Goal: Task Accomplishment & Management: Complete application form

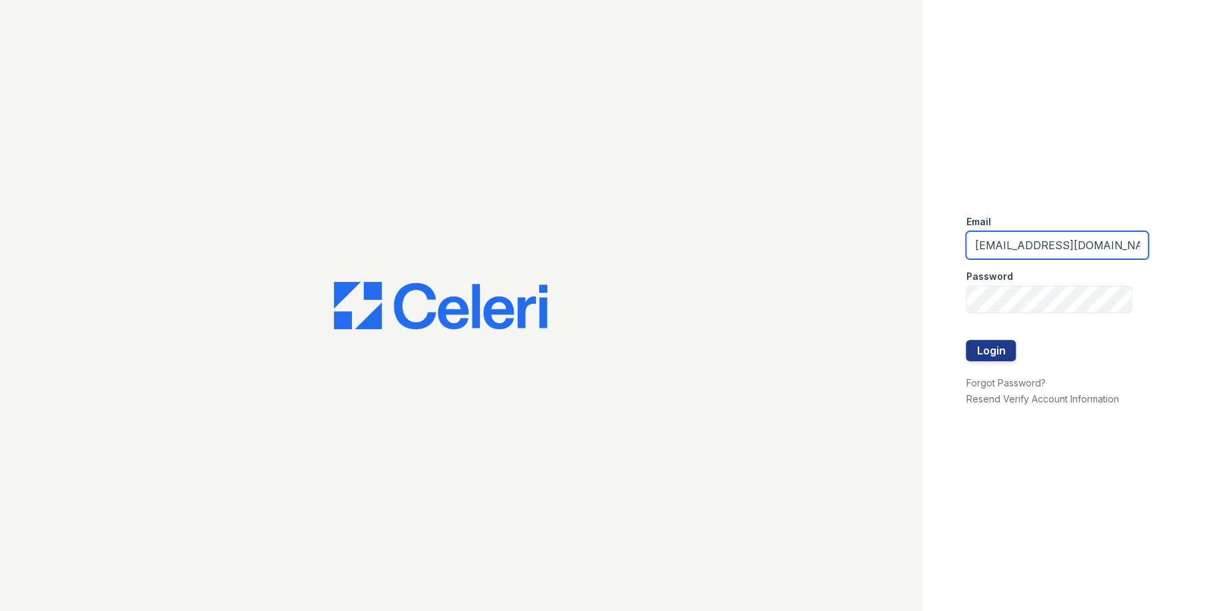
click at [1018, 247] on input "[EMAIL_ADDRESS][DOMAIN_NAME]" at bounding box center [1057, 245] width 183 height 28
type input "[EMAIL_ADDRESS][DOMAIN_NAME]"
click at [1003, 343] on button "Login" at bounding box center [991, 350] width 50 height 21
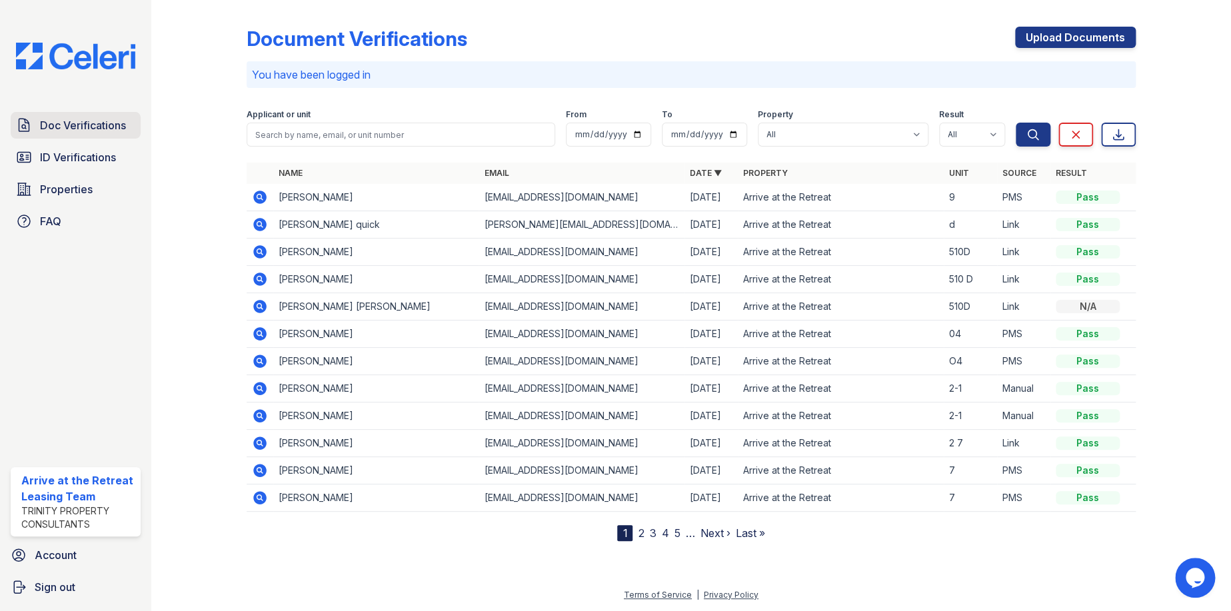
click at [79, 119] on span "Doc Verifications" at bounding box center [83, 125] width 86 height 16
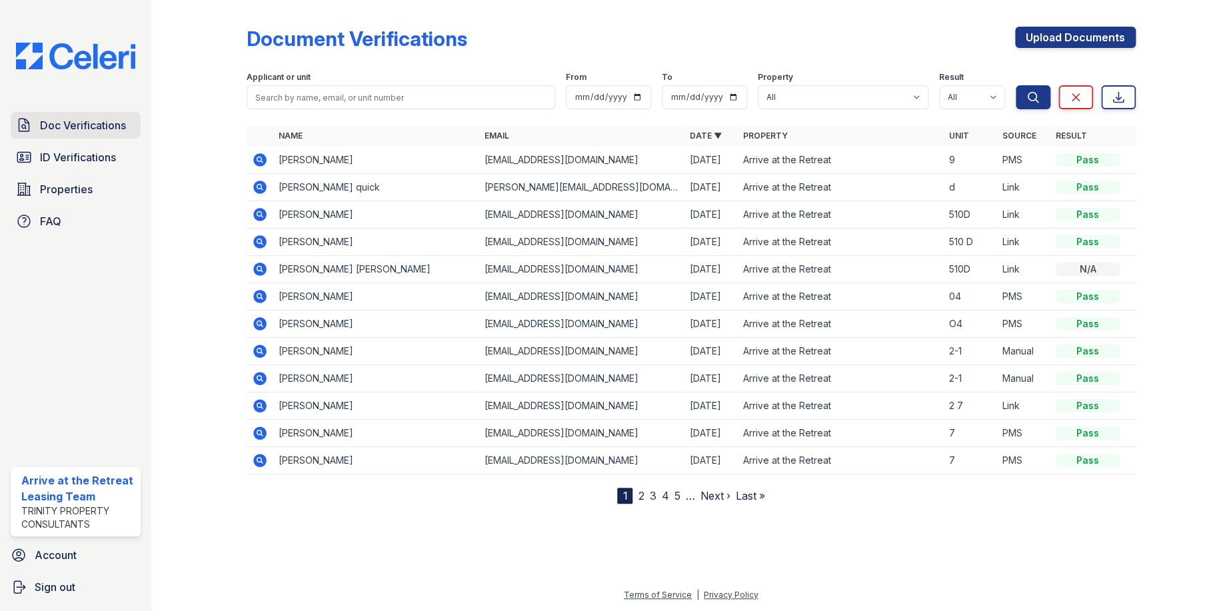
click at [79, 134] on link "Doc Verifications" at bounding box center [76, 125] width 130 height 27
click at [1062, 43] on link "Upload Documents" at bounding box center [1075, 37] width 121 height 21
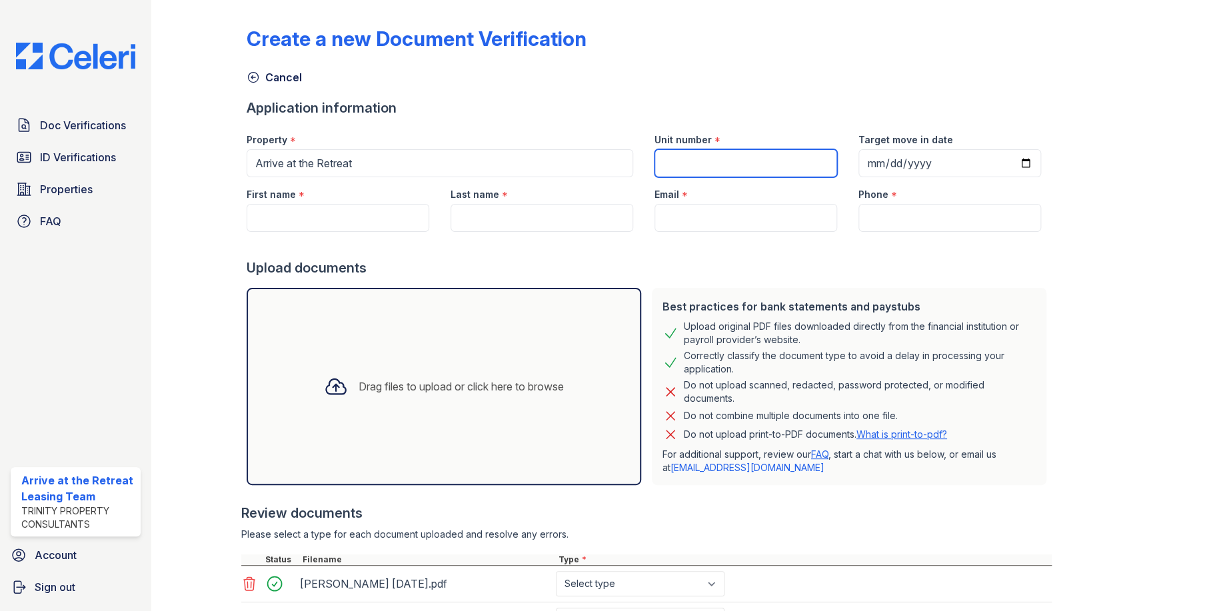
click at [751, 157] on input "Unit number" at bounding box center [746, 163] width 183 height 28
type input "7-D"
click at [861, 171] on input "Target move in date" at bounding box center [950, 163] width 183 height 28
click at [865, 167] on input "Target move in date" at bounding box center [950, 163] width 183 height 28
type input "2025-08-30"
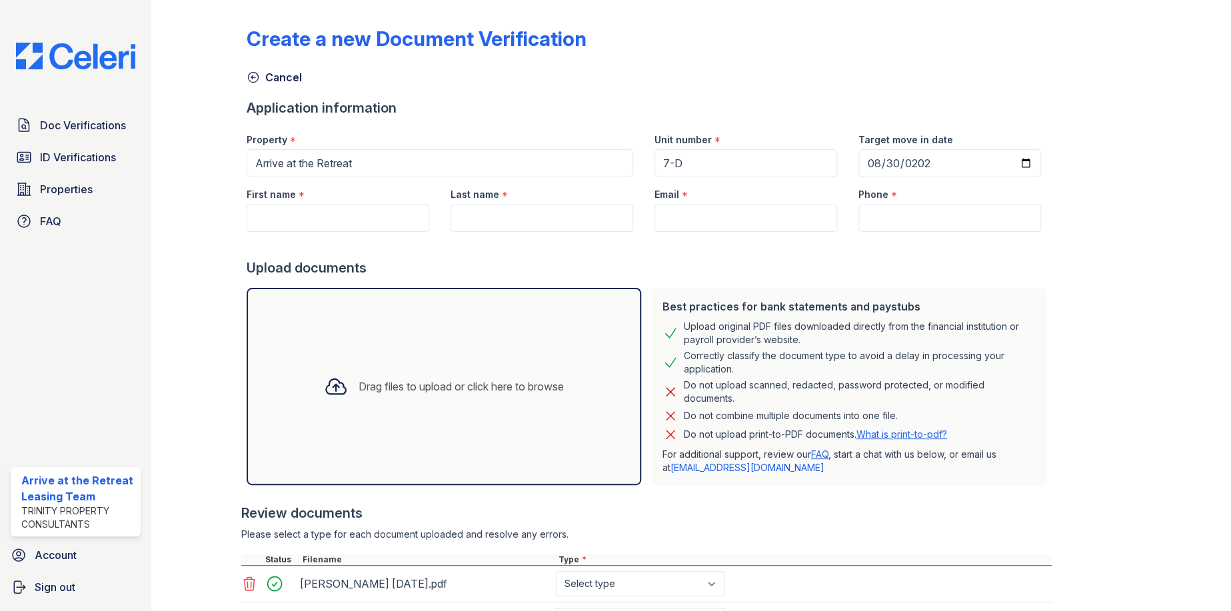
click at [348, 203] on div "First name *" at bounding box center [338, 190] width 183 height 27
click at [353, 210] on input "First name" at bounding box center [338, 218] width 183 height 28
click at [297, 215] on input "First name" at bounding box center [338, 218] width 183 height 28
paste input "Emiliano"
type input "Emiliano"
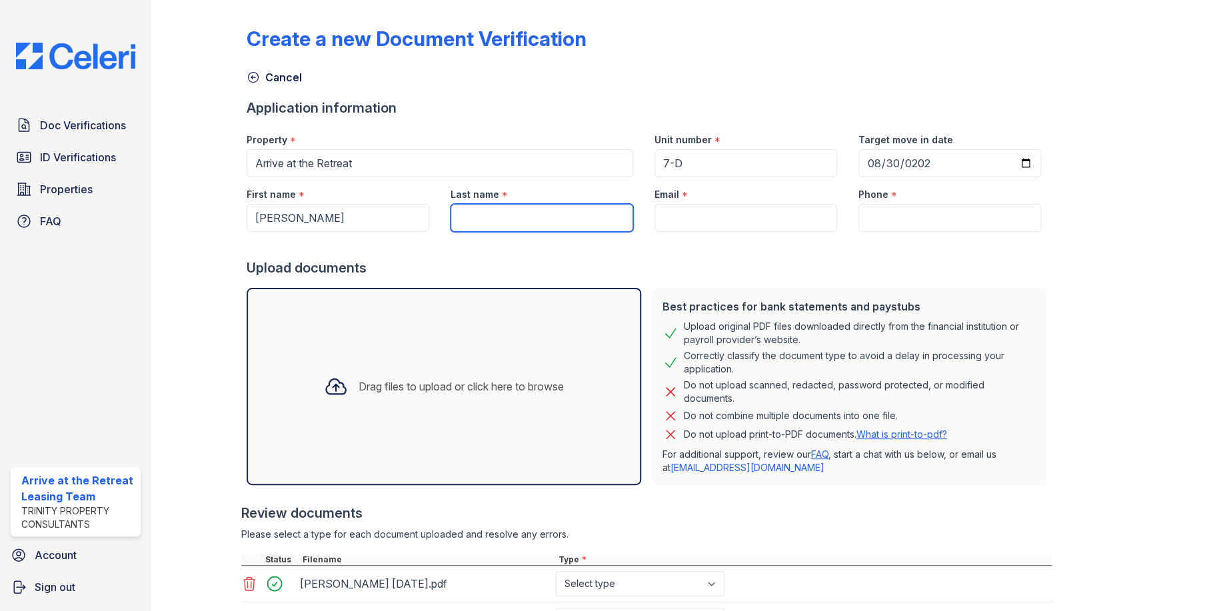
click at [508, 220] on input "Last name" at bounding box center [542, 218] width 183 height 28
paste input "Vazquez"
type input "Vazquez"
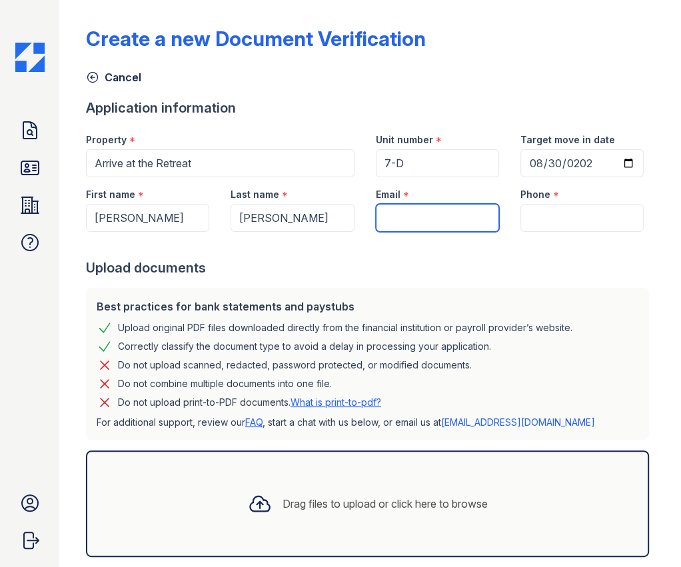
click at [439, 221] on input "Email" at bounding box center [437, 218] width 123 height 28
paste input "emiliano3010@hotmail.com"
type input "emiliano3010@hotmail.com"
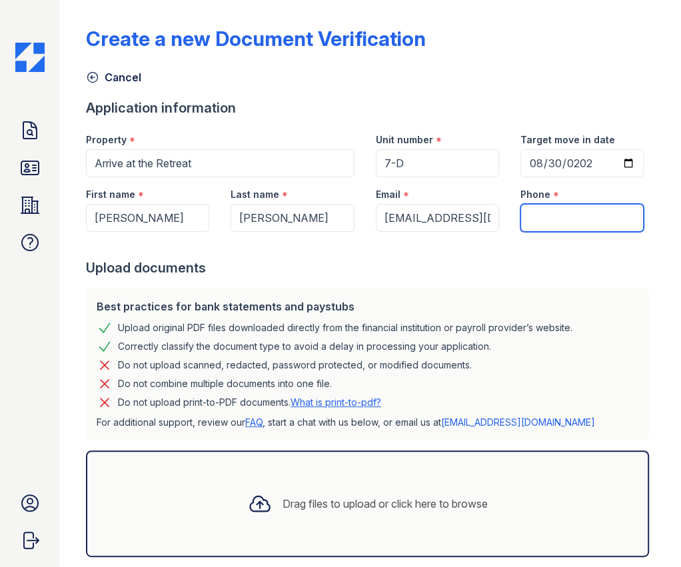
click at [591, 219] on input "Phone" at bounding box center [582, 218] width 123 height 28
paste input "805-719-8499"
type input "805-719-8499"
click at [550, 305] on div "Best practices for bank statements and paystubs" at bounding box center [368, 307] width 542 height 16
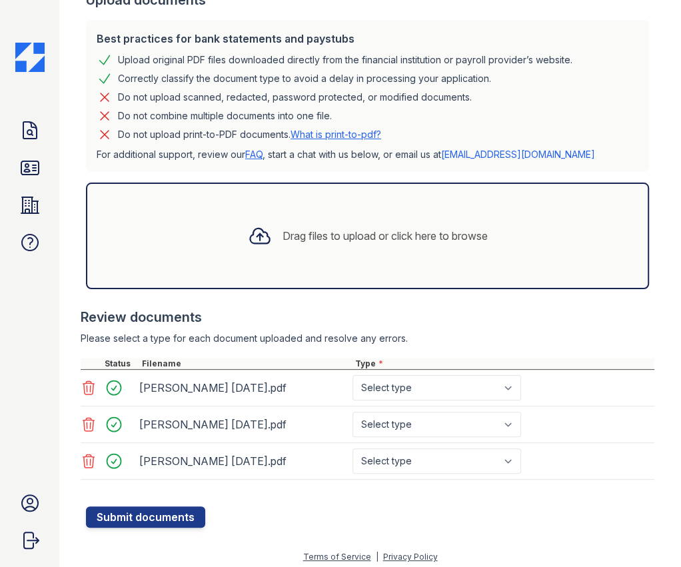
scroll to position [273, 0]
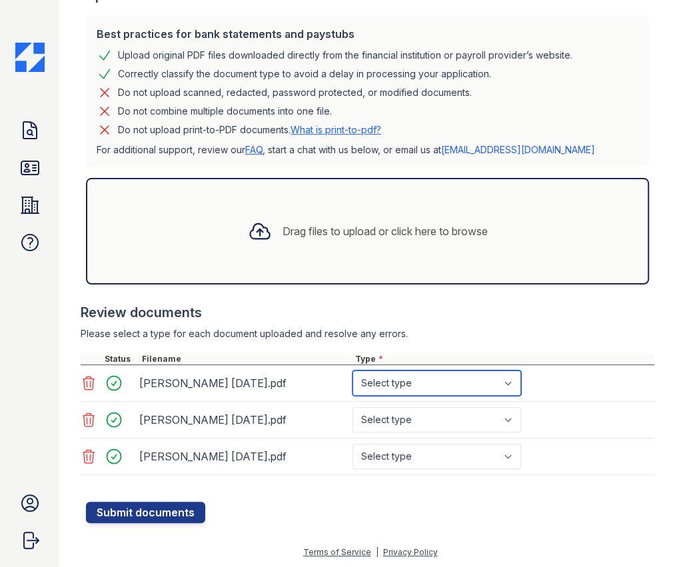
click at [427, 378] on select "Select type Paystub Bank Statement Offer Letter Tax Documents Benefit Award Let…" at bounding box center [437, 383] width 169 height 25
select select "paystub"
click at [353, 371] on select "Select type Paystub Bank Statement Offer Letter Tax Documents Benefit Award Let…" at bounding box center [437, 383] width 169 height 25
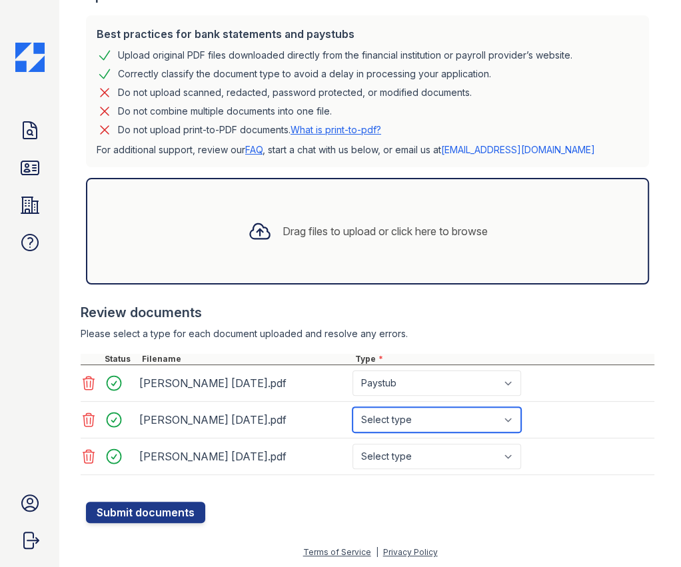
click at [433, 418] on select "Select type Paystub Bank Statement Offer Letter Tax Documents Benefit Award Let…" at bounding box center [437, 419] width 169 height 25
select select "paystub"
click at [353, 407] on select "Select type Paystub Bank Statement Offer Letter Tax Documents Benefit Award Let…" at bounding box center [437, 419] width 169 height 25
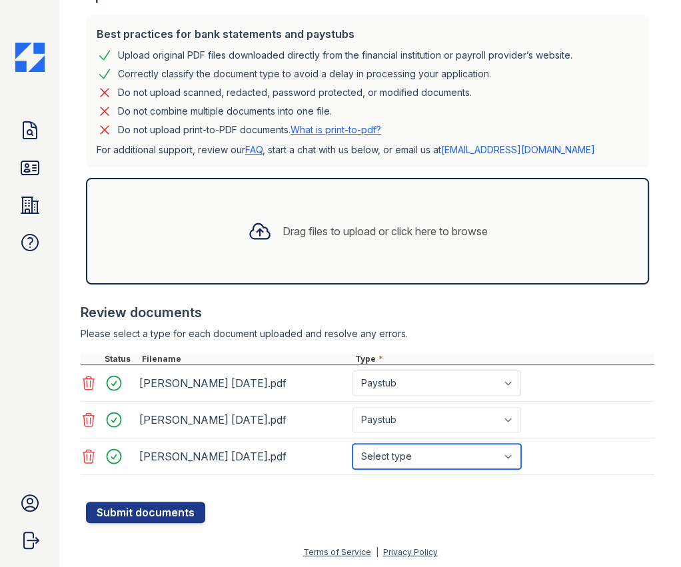
click at [425, 452] on select "Select type Paystub Bank Statement Offer Letter Tax Documents Benefit Award Let…" at bounding box center [437, 456] width 169 height 25
select select "paystub"
click at [353, 444] on select "Select type Paystub Bank Statement Offer Letter Tax Documents Benefit Award Let…" at bounding box center [437, 456] width 169 height 25
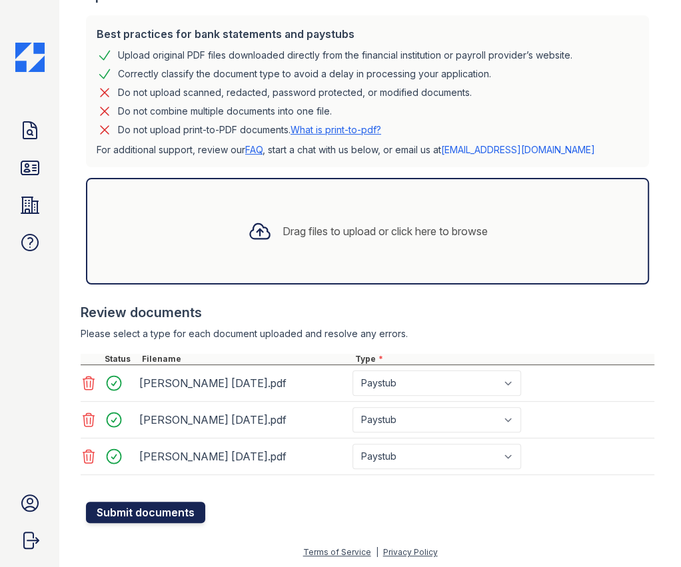
click at [178, 507] on button "Submit documents" at bounding box center [145, 512] width 119 height 21
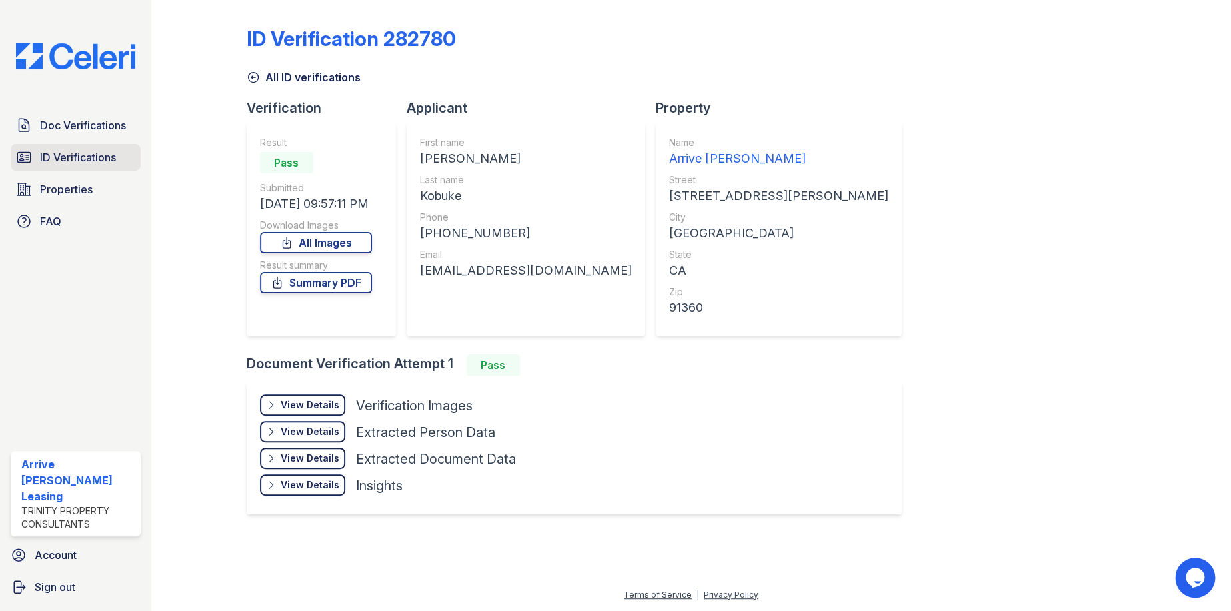
click at [74, 167] on link "ID Verifications" at bounding box center [76, 157] width 130 height 27
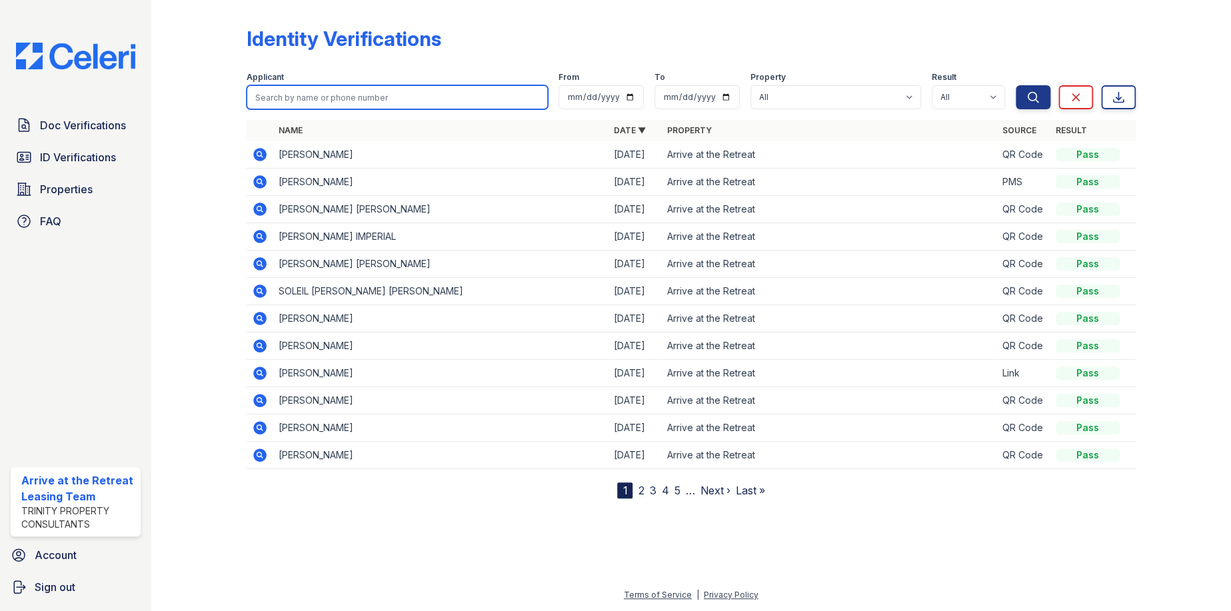
paste input "Timothy"
type input "Timothy"
click at [1016, 85] on button "Search" at bounding box center [1033, 97] width 35 height 24
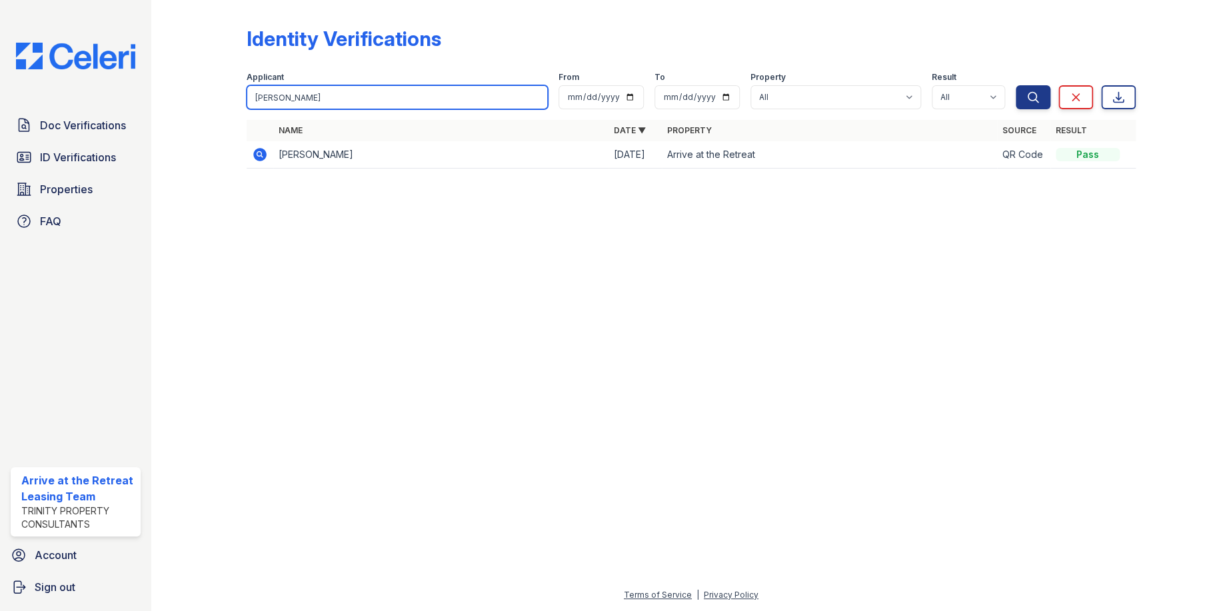
click at [300, 102] on input "Timothy" at bounding box center [397, 97] width 301 height 24
type input "Tim"
click at [1016, 85] on button "Search" at bounding box center [1033, 97] width 35 height 24
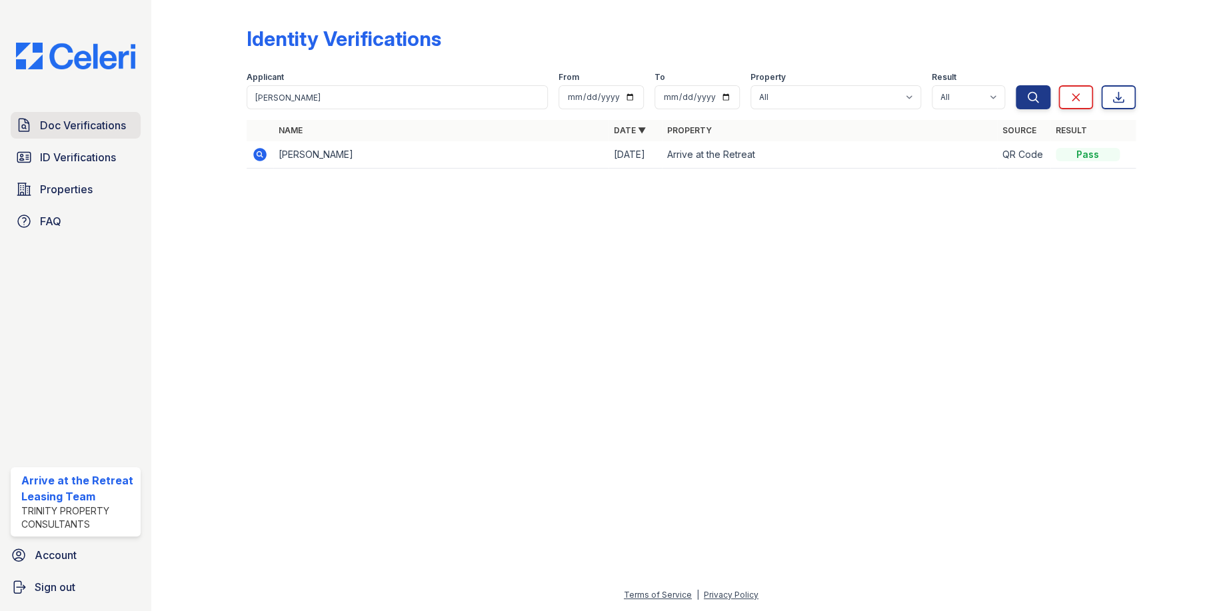
click at [105, 126] on span "Doc Verifications" at bounding box center [83, 125] width 86 height 16
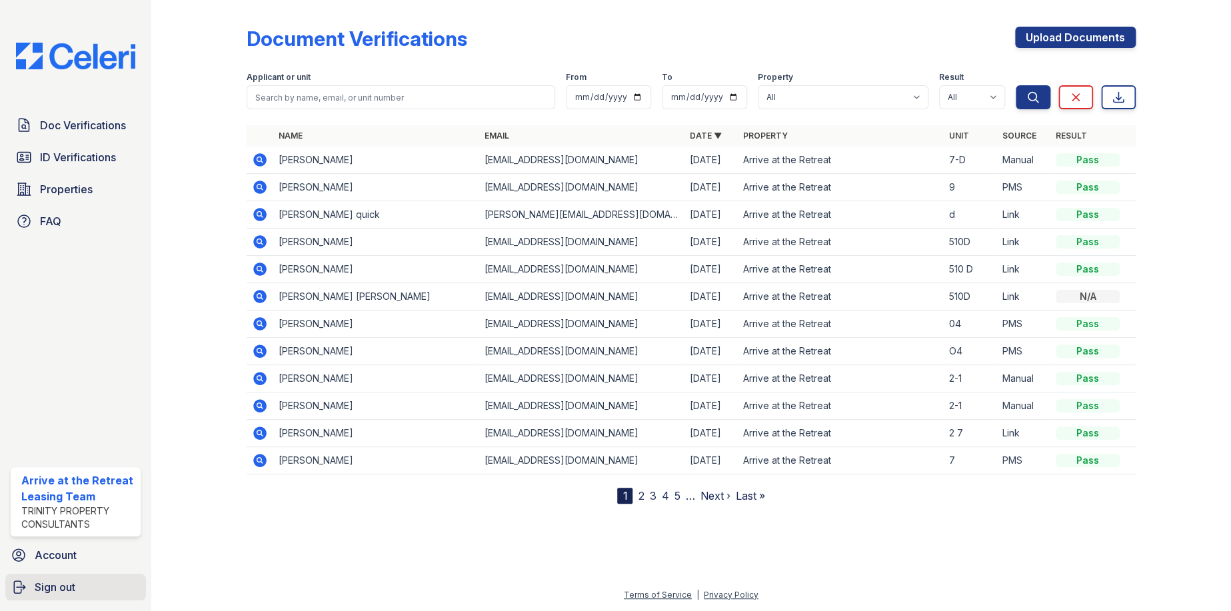
click at [78, 585] on link "Sign out" at bounding box center [75, 587] width 141 height 27
click at [75, 592] on span "Sign out" at bounding box center [55, 587] width 41 height 16
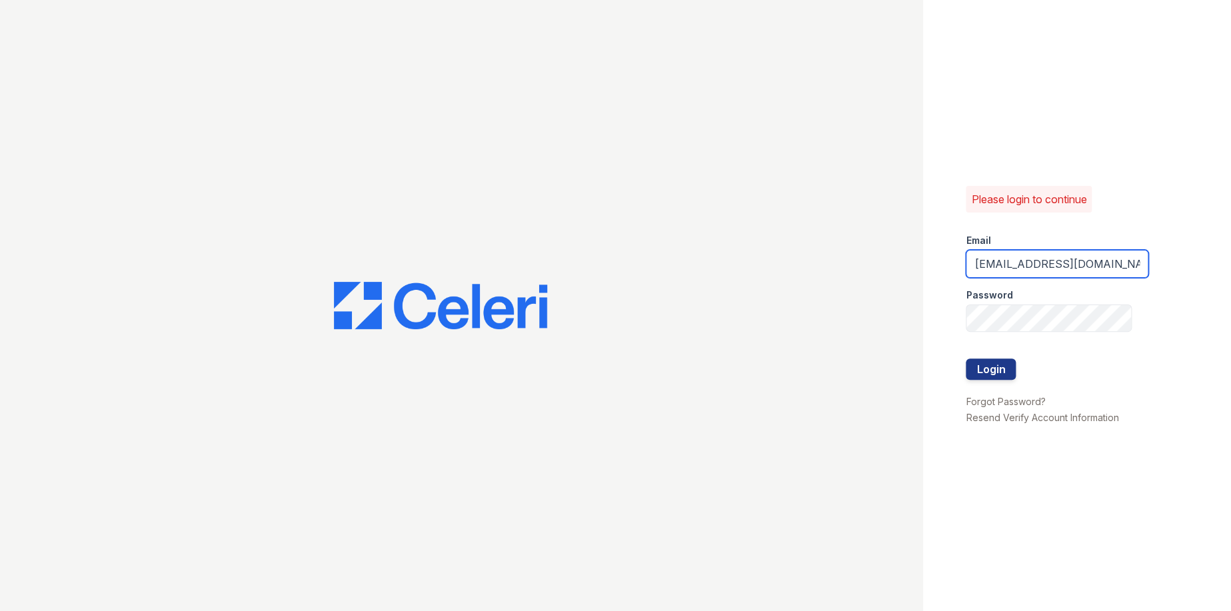
click at [1005, 269] on input "[EMAIL_ADDRESS][DOMAIN_NAME]" at bounding box center [1057, 264] width 183 height 28
type input "[EMAIL_ADDRESS][DOMAIN_NAME]"
click at [992, 365] on button "Login" at bounding box center [991, 369] width 50 height 21
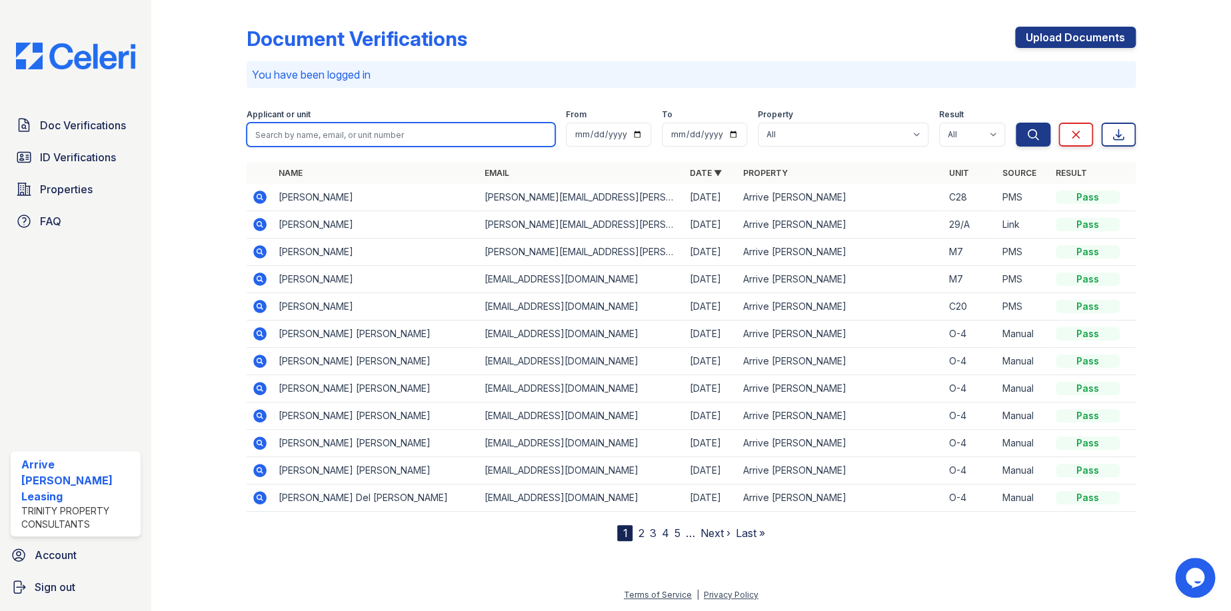
click at [419, 137] on input "search" at bounding box center [401, 135] width 309 height 24
paste input "Timothy"
type input "Timothy"
click at [1016, 123] on button "Search" at bounding box center [1033, 135] width 35 height 24
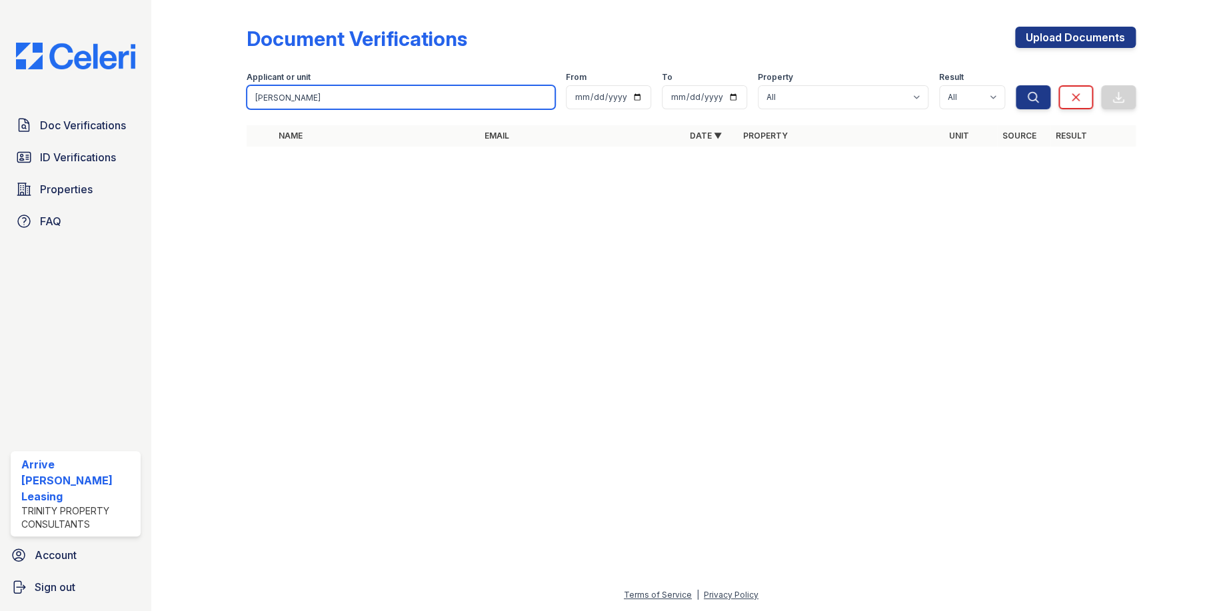
click at [287, 89] on input "Timothy" at bounding box center [401, 97] width 309 height 24
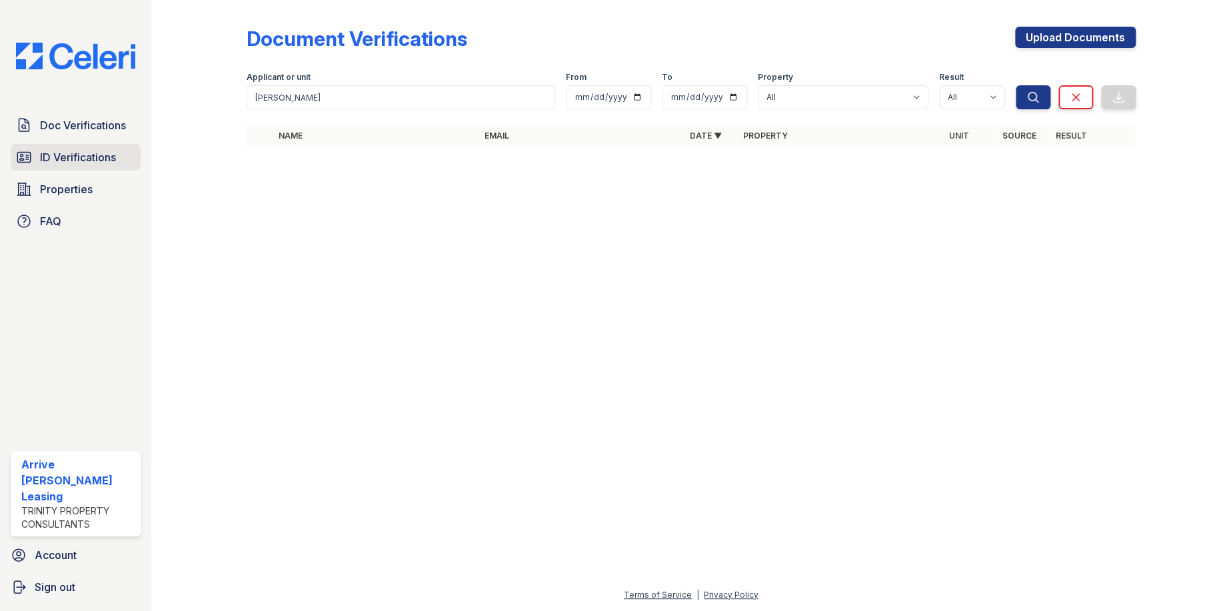
click at [109, 150] on span "ID Verifications" at bounding box center [78, 157] width 76 height 16
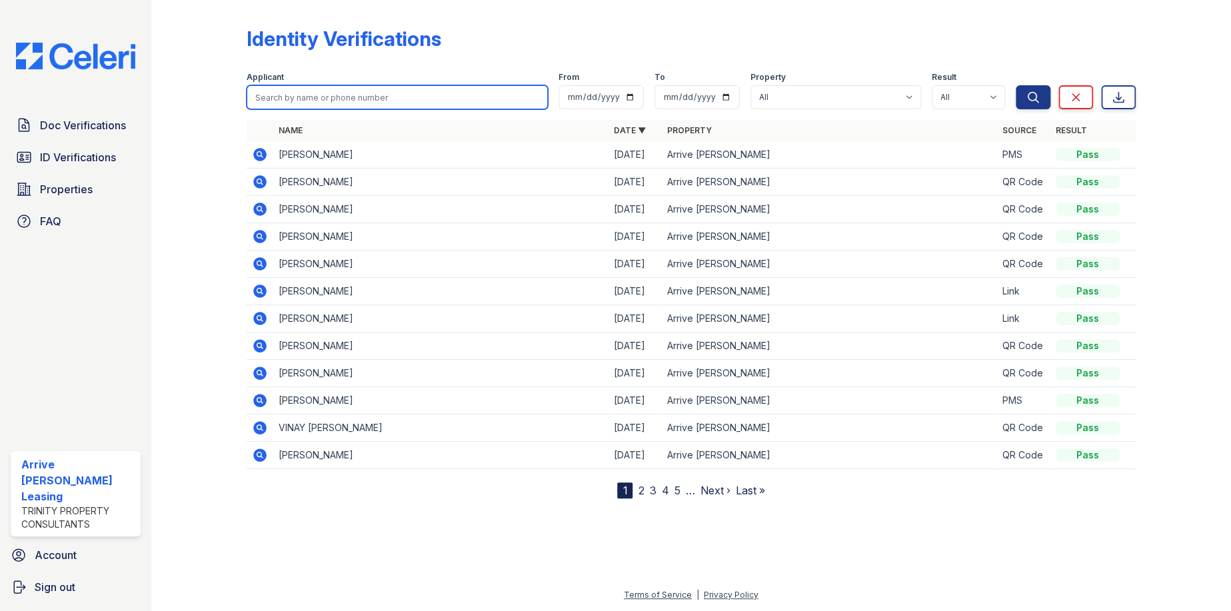
click at [312, 96] on input "search" at bounding box center [397, 97] width 301 height 24
paste input "Timothy"
type input "Timothy"
click at [1016, 85] on button "Search" at bounding box center [1033, 97] width 35 height 24
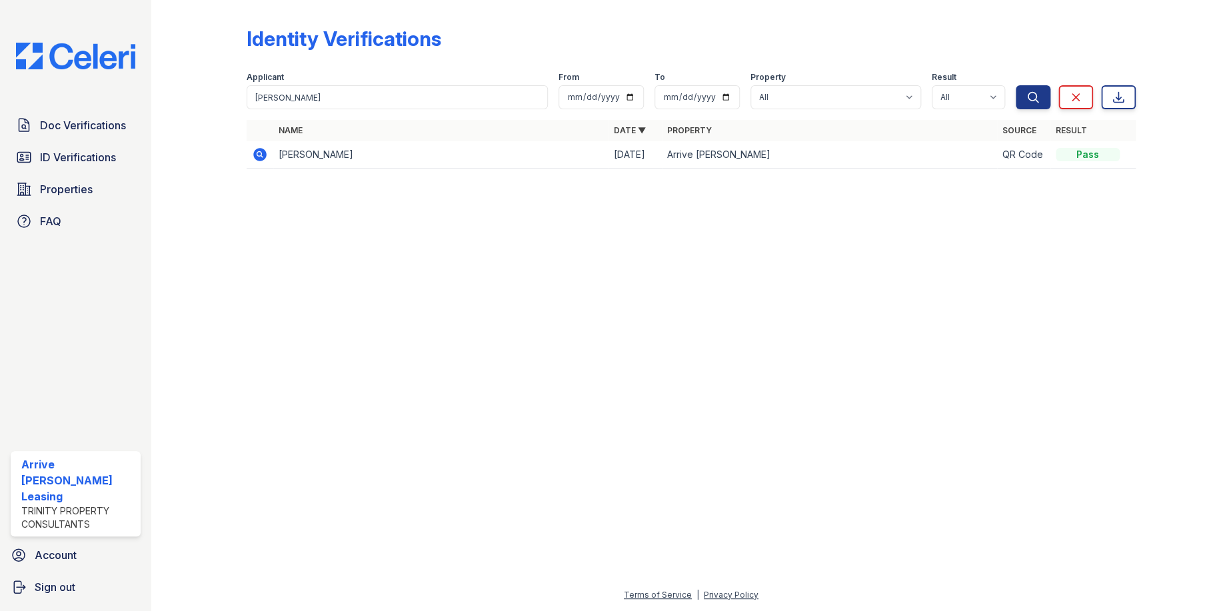
click at [377, 157] on td "TIMOTHY ALLEN WANCEWICZ" at bounding box center [440, 154] width 335 height 27
click at [255, 150] on icon at bounding box center [259, 154] width 13 height 13
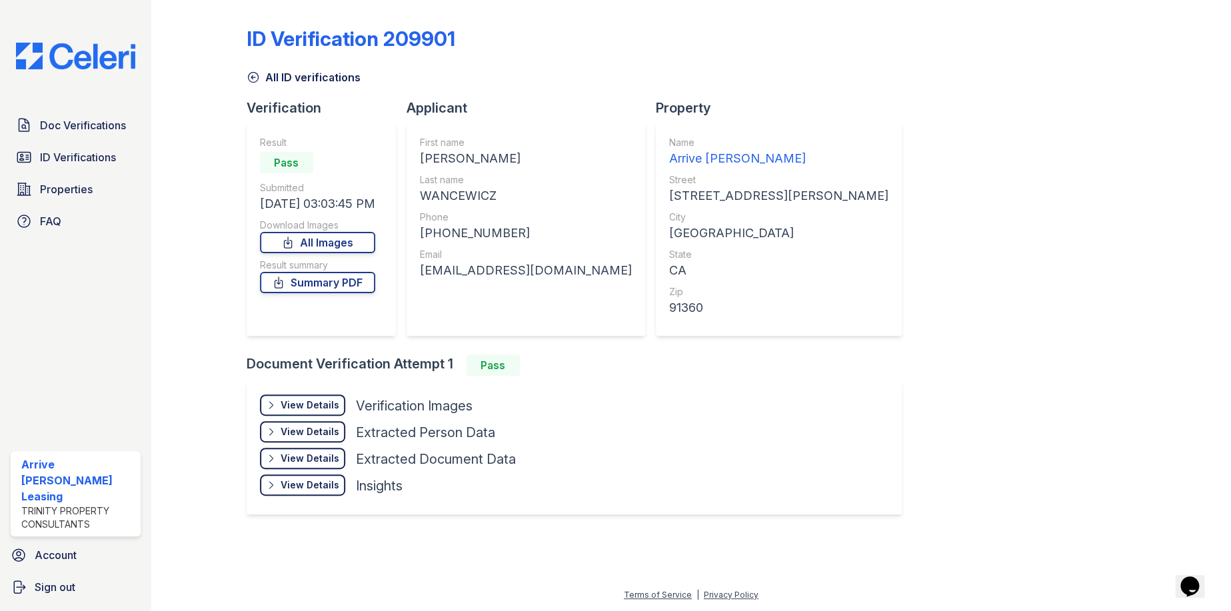
click at [331, 406] on div "View Details" at bounding box center [310, 405] width 59 height 13
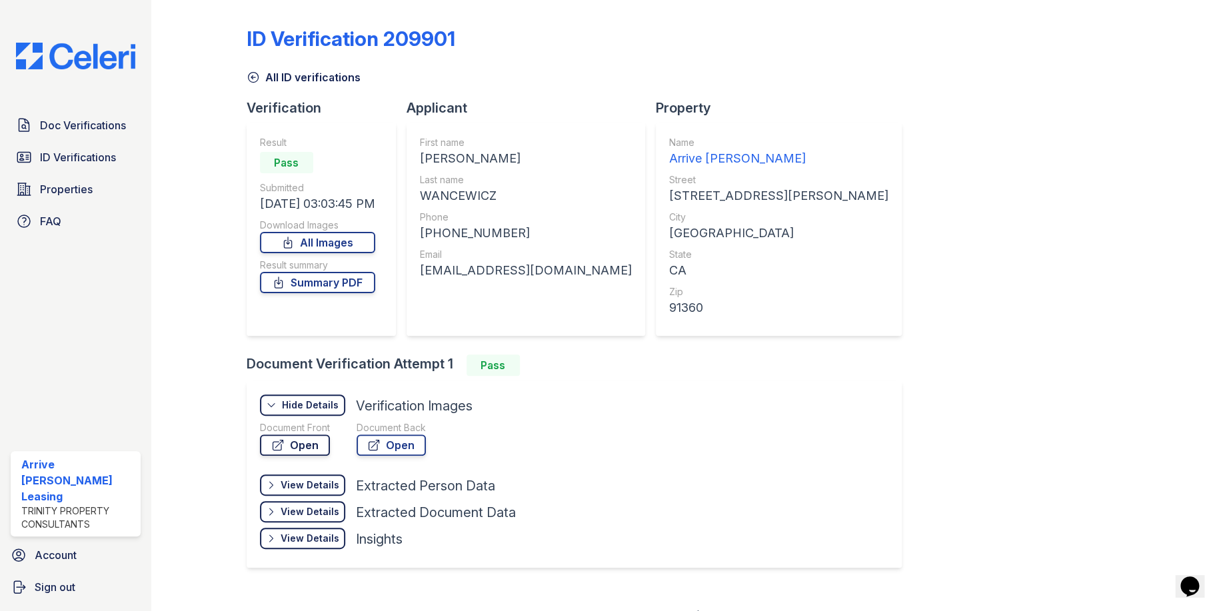
click at [323, 449] on link "Open" at bounding box center [295, 445] width 70 height 21
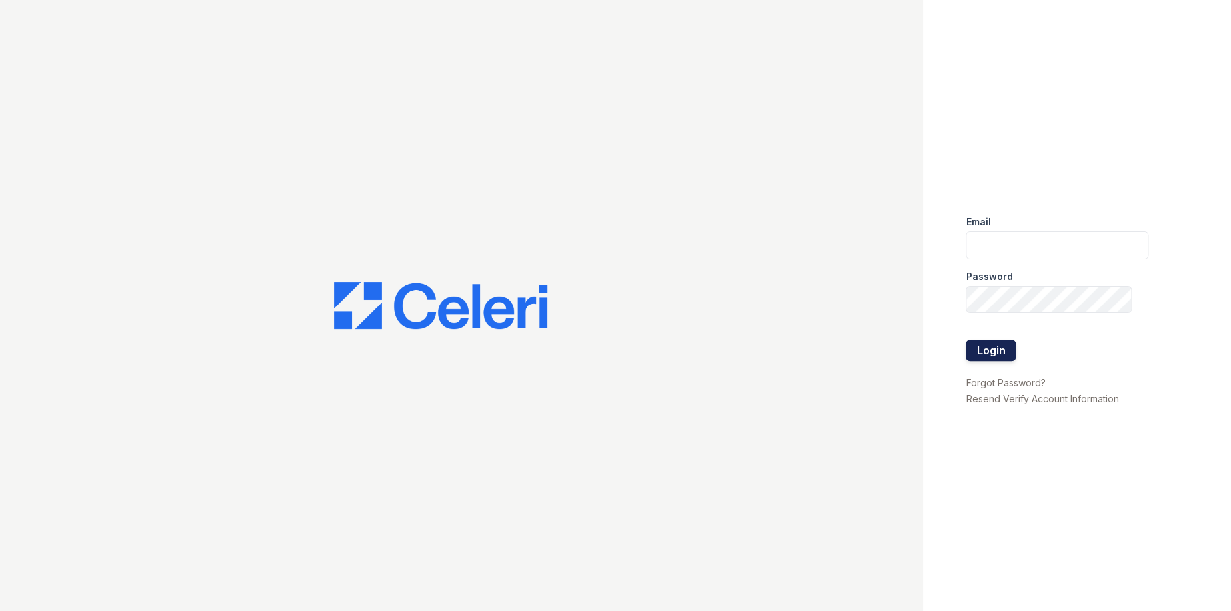
type input "[EMAIL_ADDRESS][DOMAIN_NAME]"
click at [991, 350] on button "Login" at bounding box center [991, 350] width 50 height 21
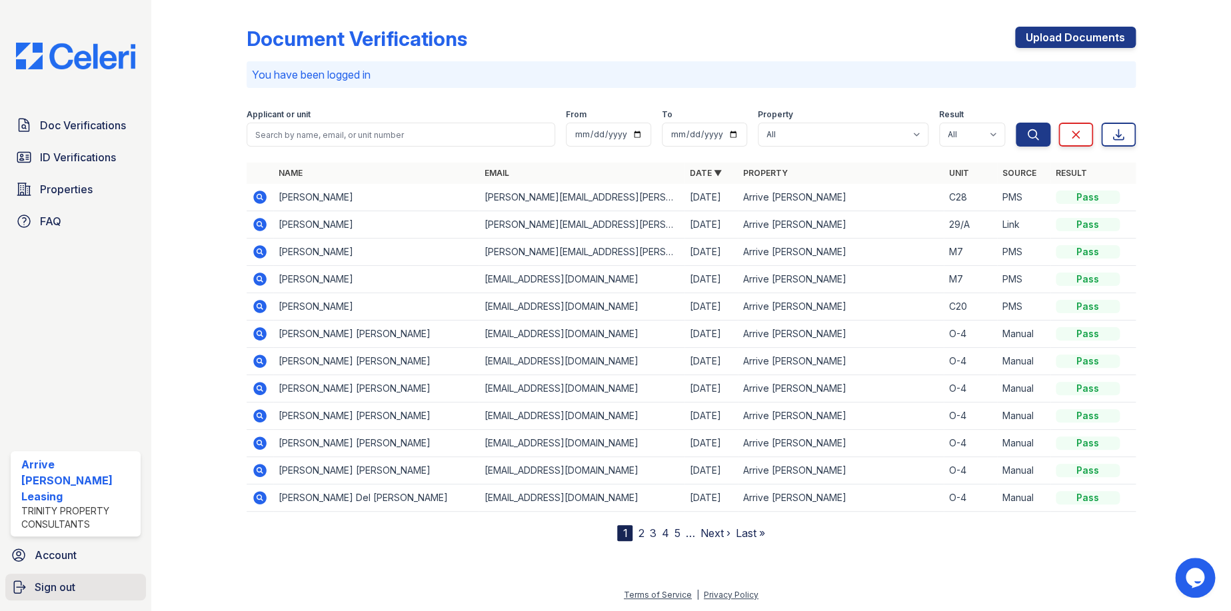
click at [96, 590] on link "Sign out" at bounding box center [75, 587] width 141 height 27
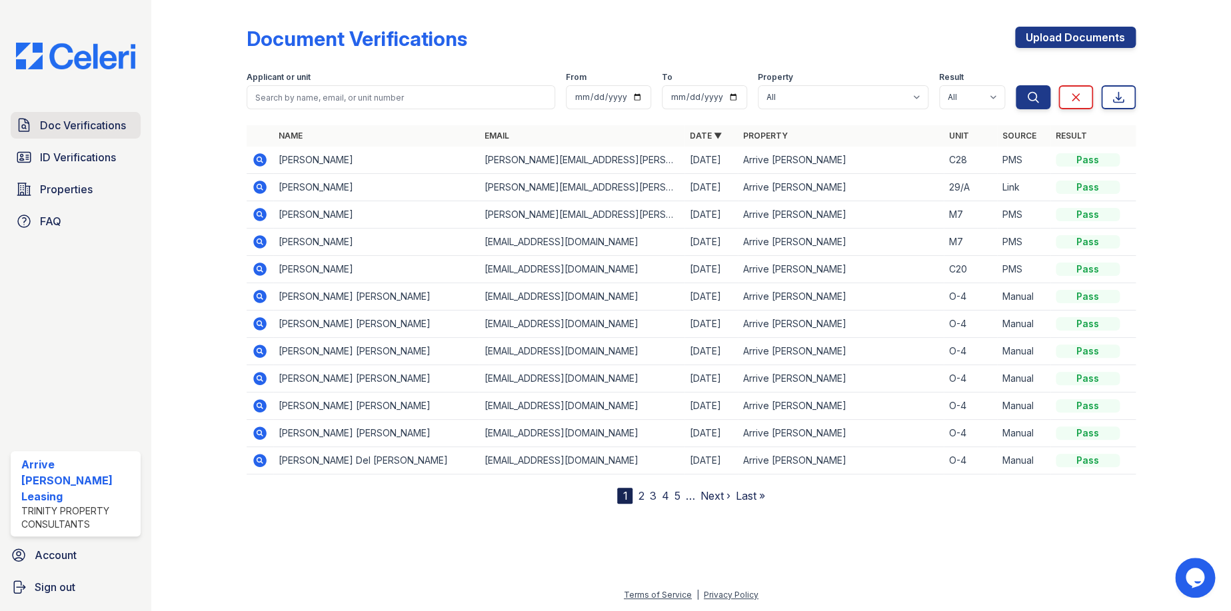
click at [75, 125] on span "Doc Verifications" at bounding box center [83, 125] width 86 height 16
click at [102, 129] on span "Doc Verifications" at bounding box center [83, 125] width 86 height 16
click at [63, 123] on span "Doc Verifications" at bounding box center [83, 125] width 86 height 16
click at [59, 581] on span "Sign out" at bounding box center [55, 587] width 41 height 16
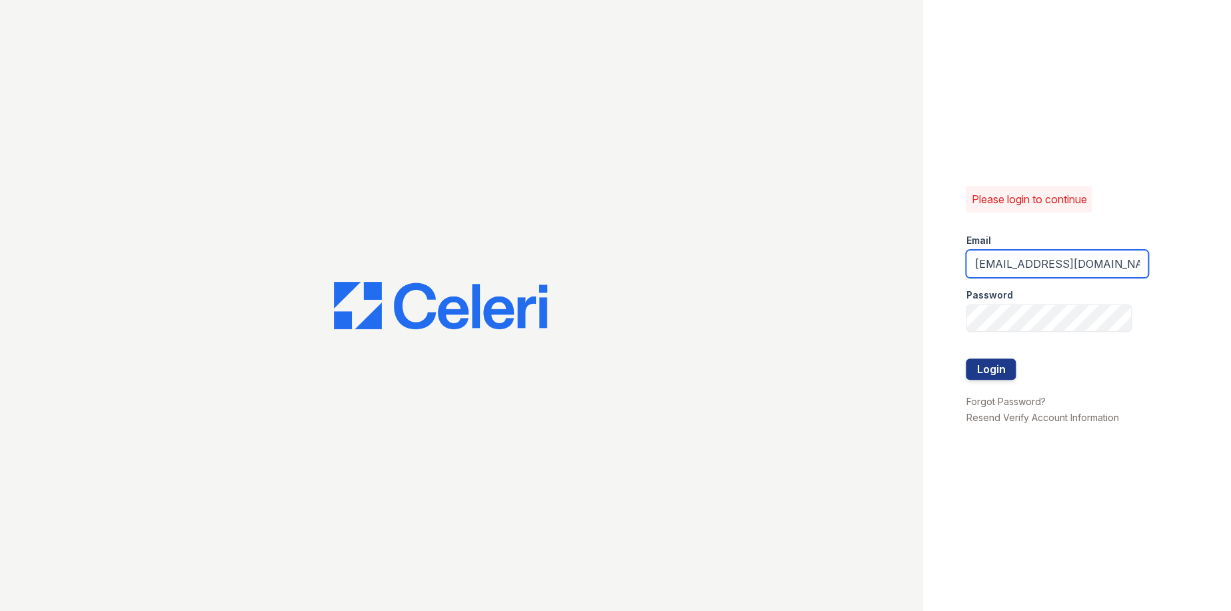
click at [1043, 275] on input "[EMAIL_ADDRESS][DOMAIN_NAME]" at bounding box center [1057, 264] width 183 height 28
type input "[EMAIL_ADDRESS][DOMAIN_NAME]"
click at [974, 367] on button "Login" at bounding box center [991, 369] width 50 height 21
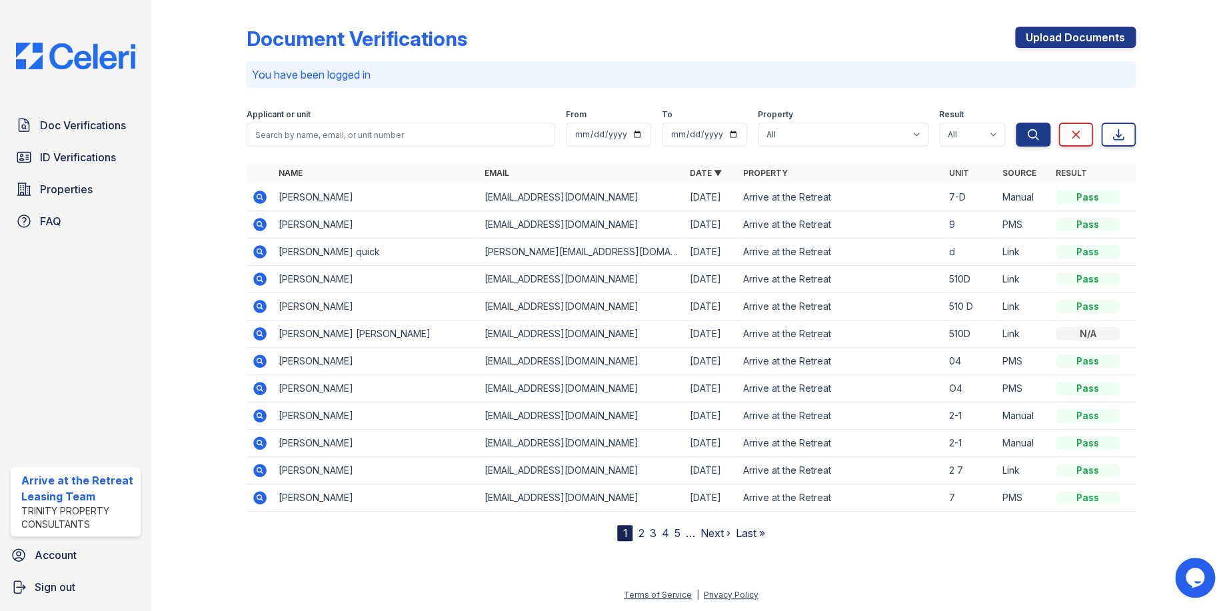
click at [259, 199] on icon at bounding box center [259, 197] width 13 height 13
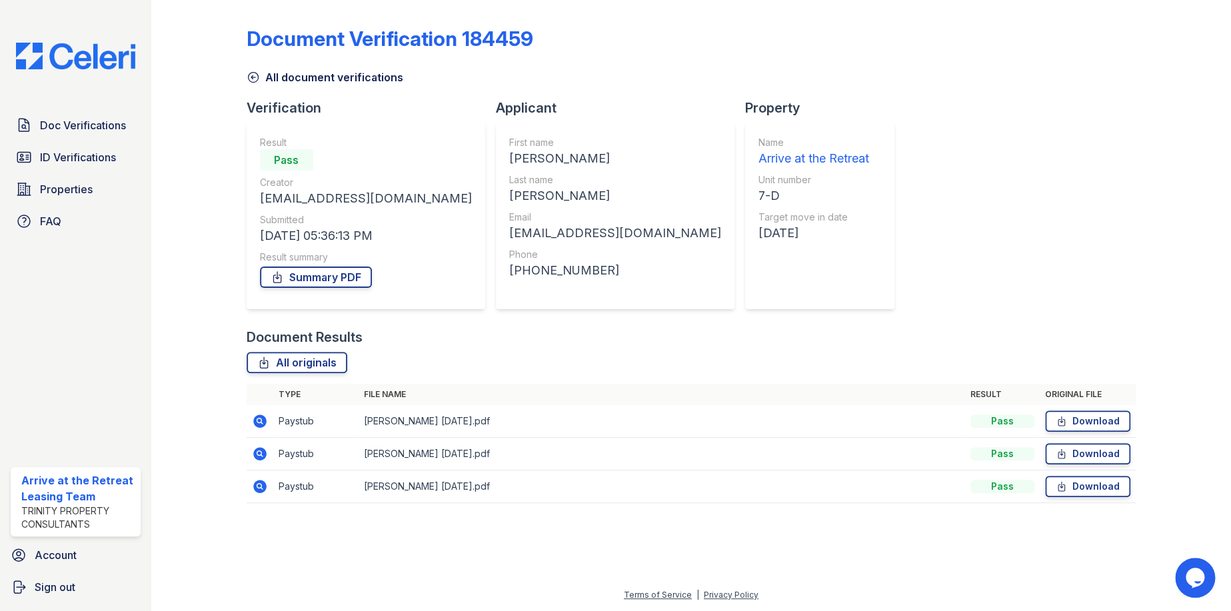
click at [266, 425] on icon at bounding box center [260, 421] width 16 height 16
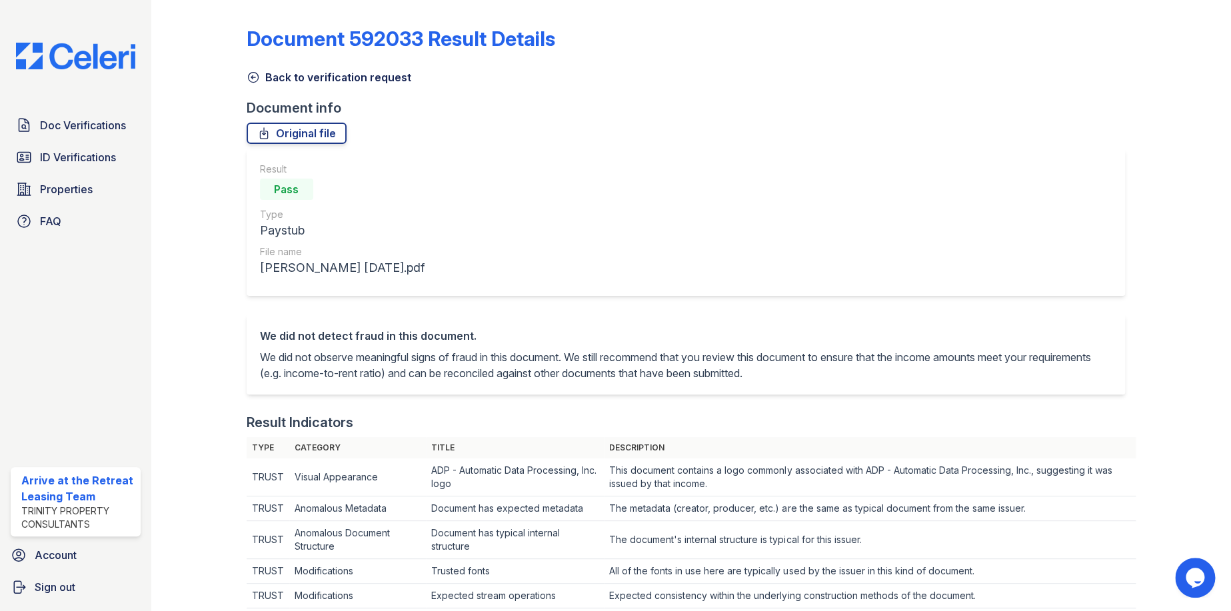
click at [255, 75] on icon at bounding box center [253, 77] width 13 height 13
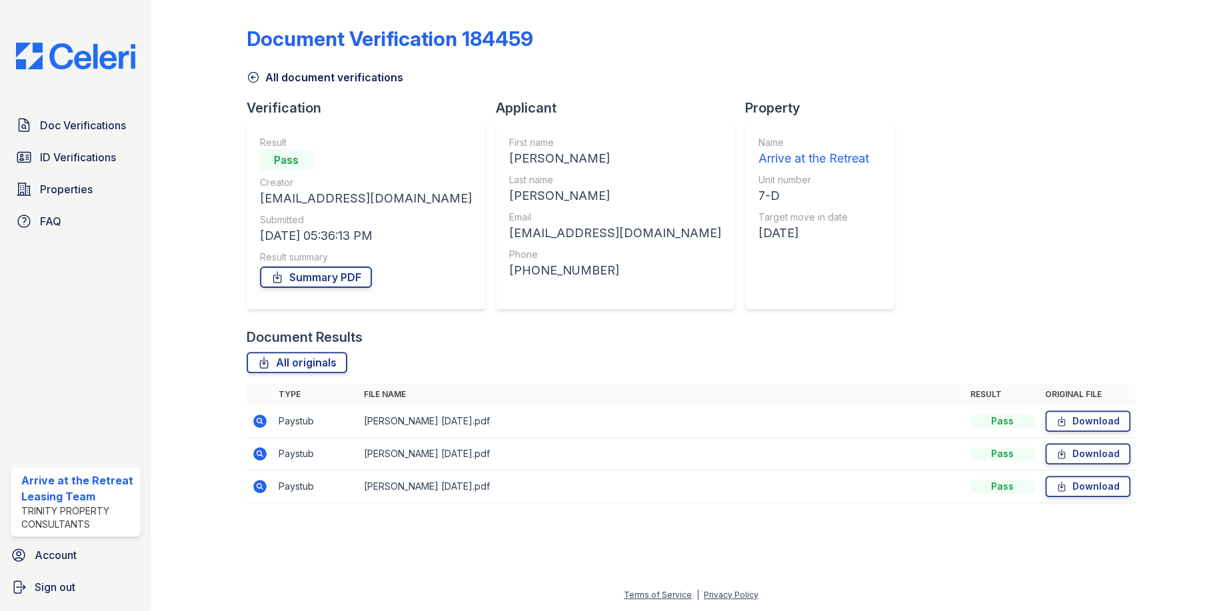
click at [257, 77] on icon at bounding box center [253, 77] width 13 height 13
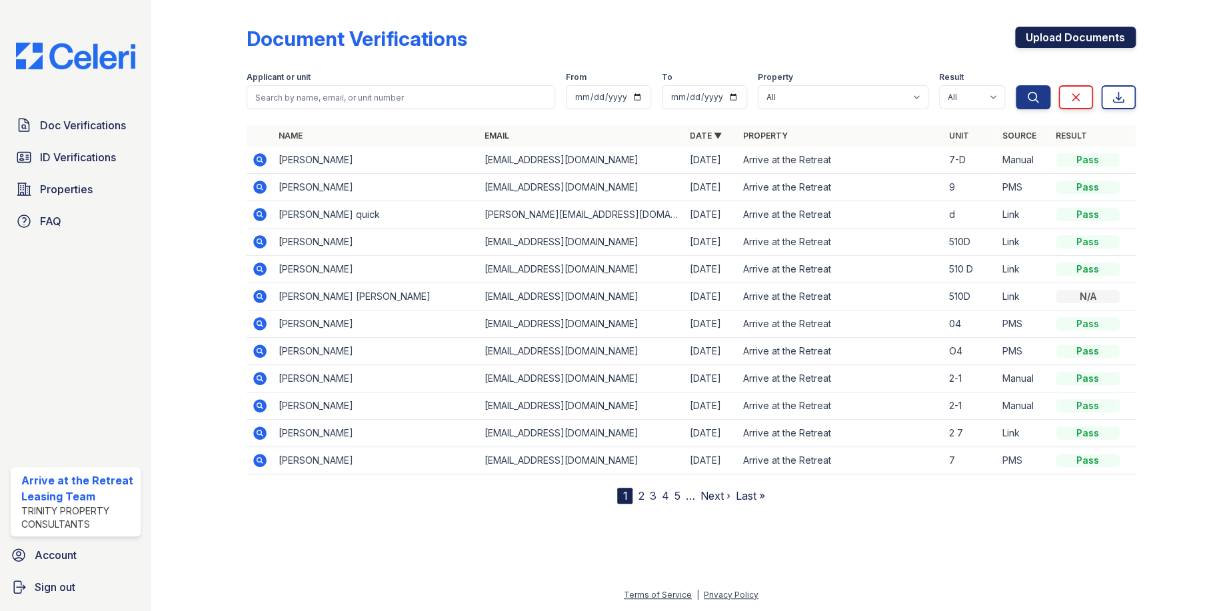
click at [1071, 36] on link "Upload Documents" at bounding box center [1075, 37] width 121 height 21
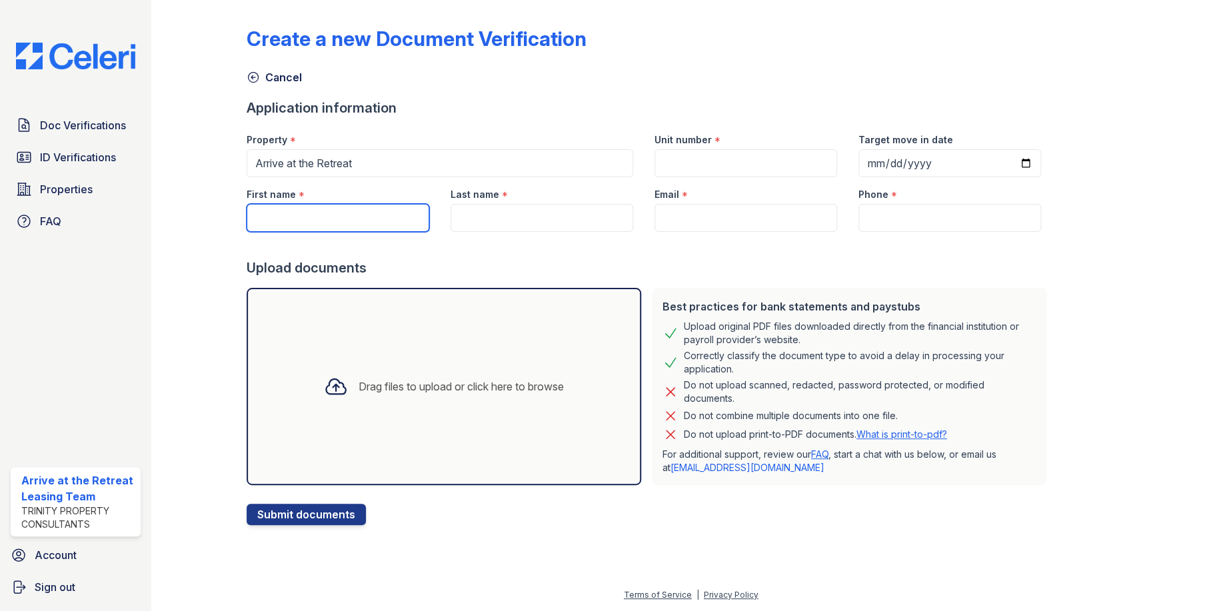
click at [343, 212] on input "First name" at bounding box center [338, 218] width 183 height 28
paste input "Carina"
type input "Carina"
click at [534, 261] on div "Upload documents" at bounding box center [649, 268] width 805 height 19
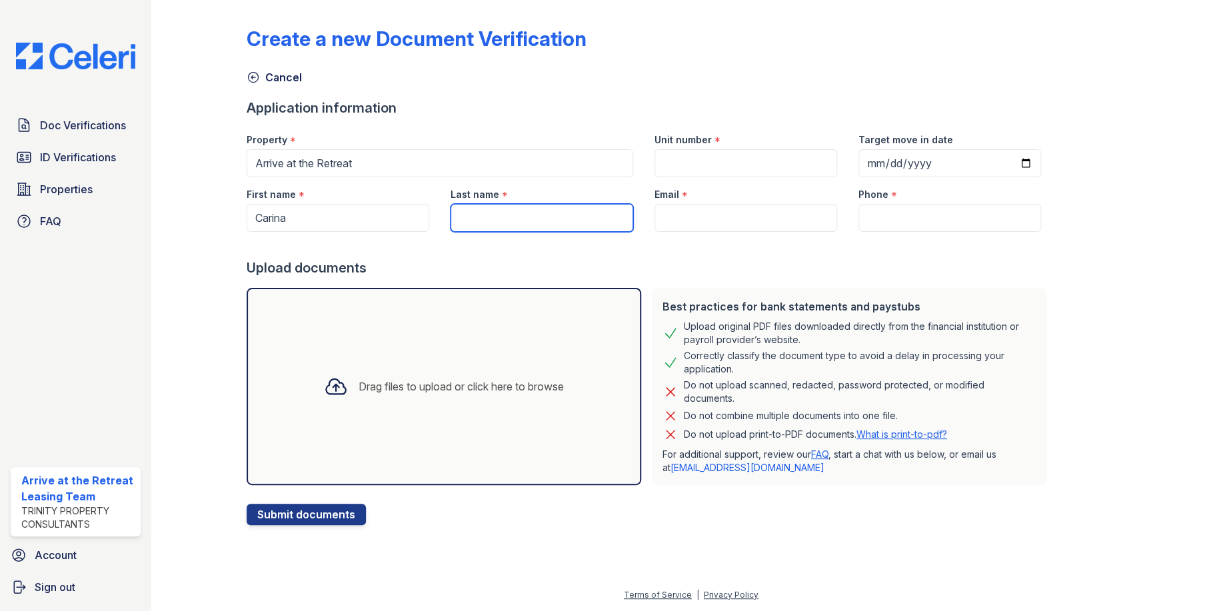
click at [571, 219] on input "Last name" at bounding box center [542, 218] width 183 height 28
paste input "Sanchez"
type input "Sanchez"
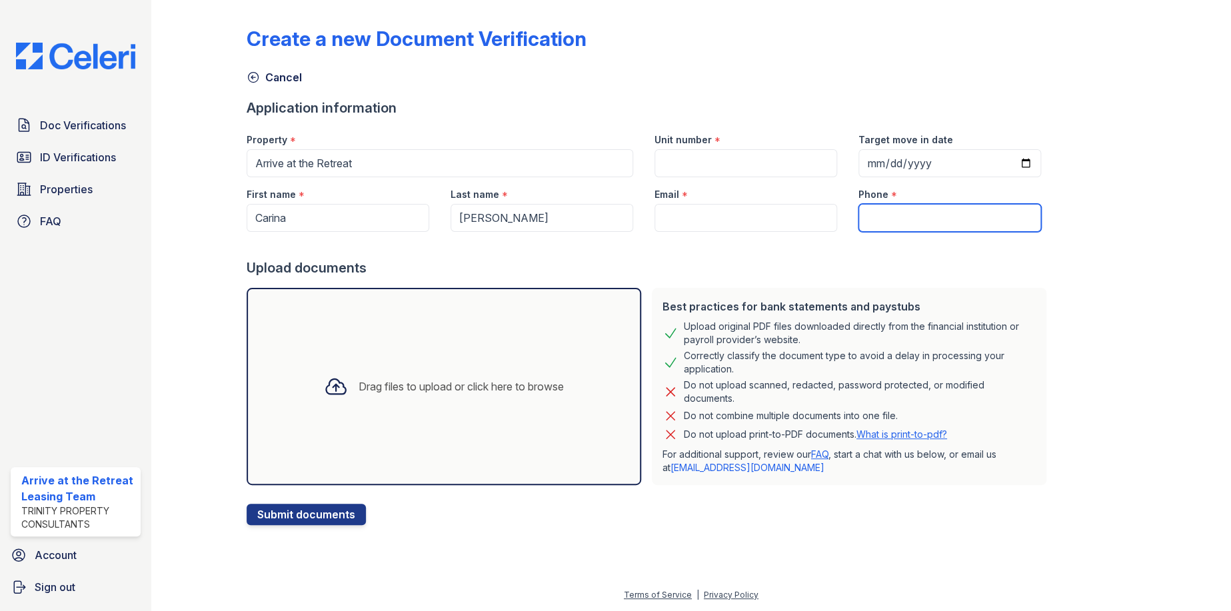
click at [922, 211] on input "Phone" at bounding box center [950, 218] width 183 height 28
paste input "805-813-1248"
type input "805-813-1248"
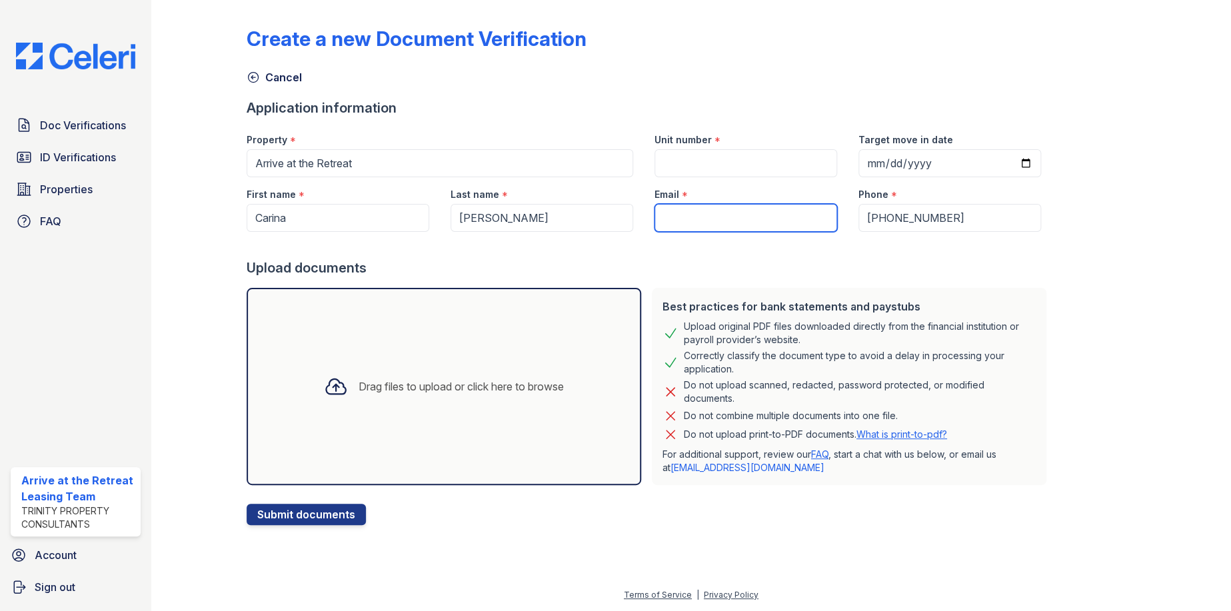
click at [675, 213] on input "Email" at bounding box center [746, 218] width 183 height 28
paste input "[PERSON_NAME][EMAIL_ADDRESS][PERSON_NAME][DOMAIN_NAME]"
type input "[PERSON_NAME][EMAIL_ADDRESS][PERSON_NAME][DOMAIN_NAME]"
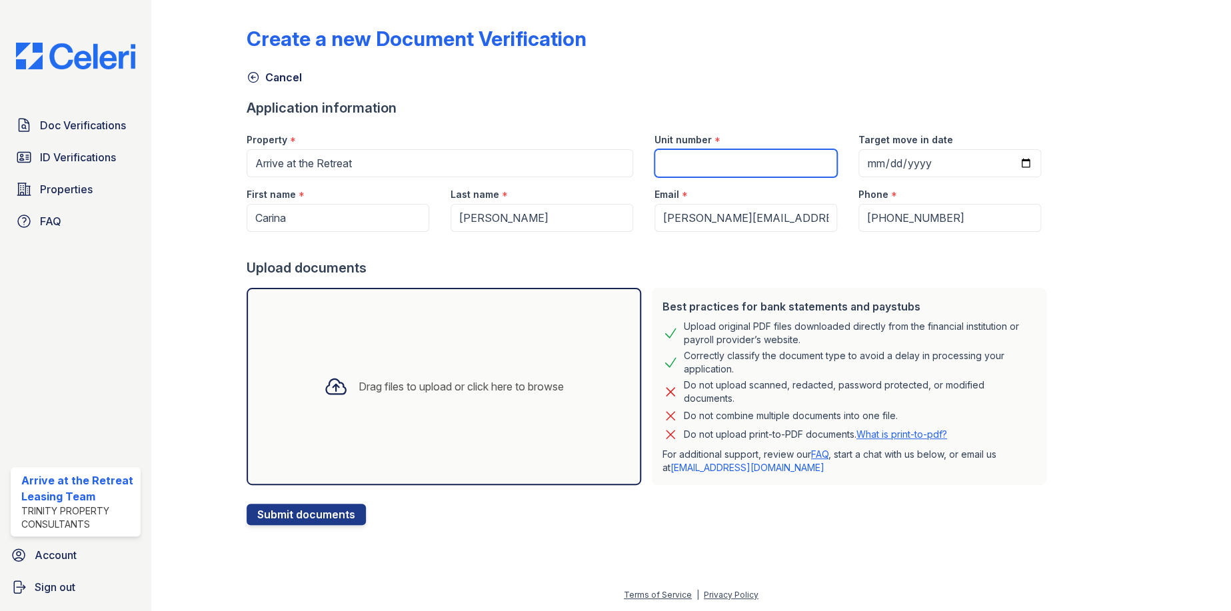
click at [731, 157] on input "Unit number" at bounding box center [746, 163] width 183 height 28
type input "7-D"
click at [1105, 286] on div "Create a new Document Verification Cancel Application information Property * Ar…" at bounding box center [691, 265] width 889 height 520
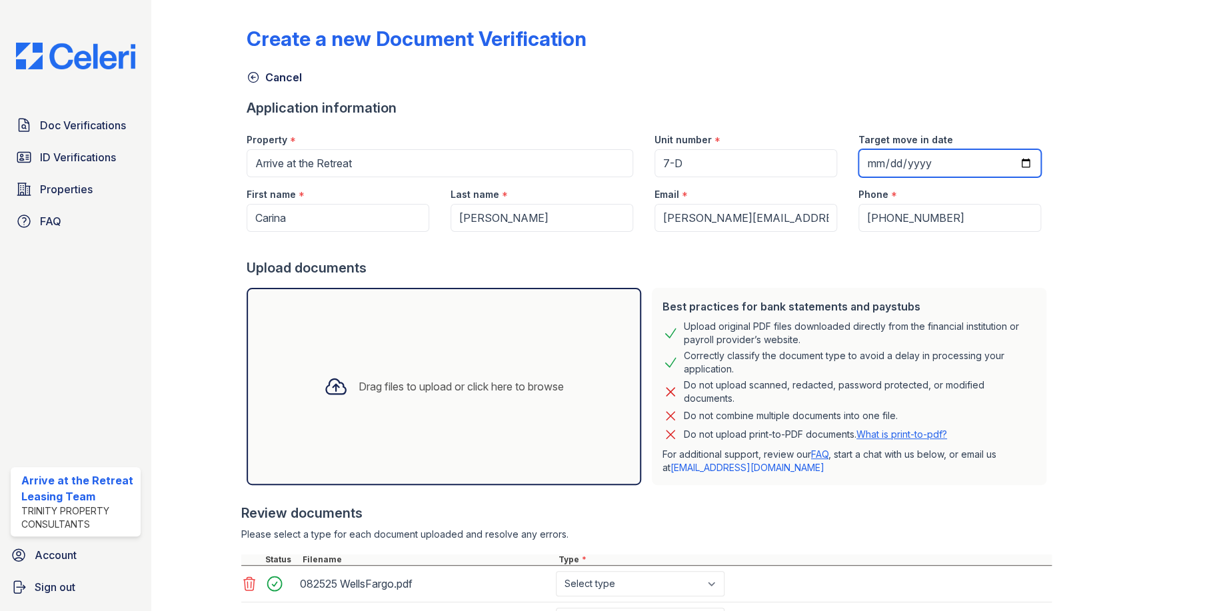
click at [1013, 167] on input "Target move in date" at bounding box center [950, 163] width 183 height 28
type input "2025-08-29"
click at [1107, 269] on div "Create a new Document Verification Cancel Application information Property * Ar…" at bounding box center [691, 364] width 889 height 719
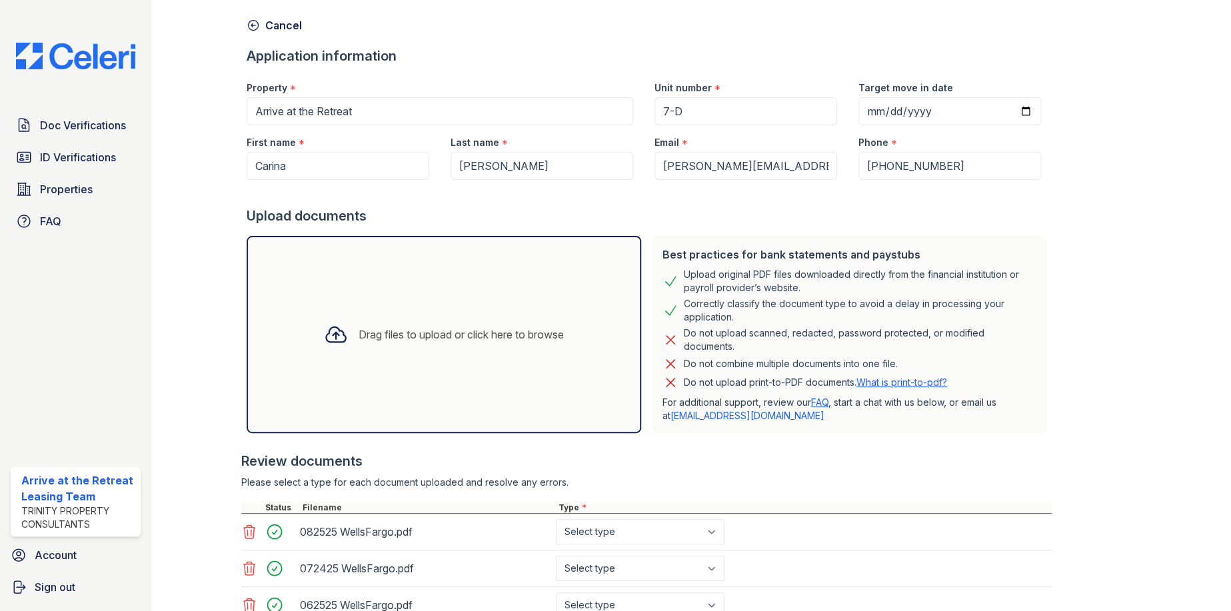
scroll to position [157, 0]
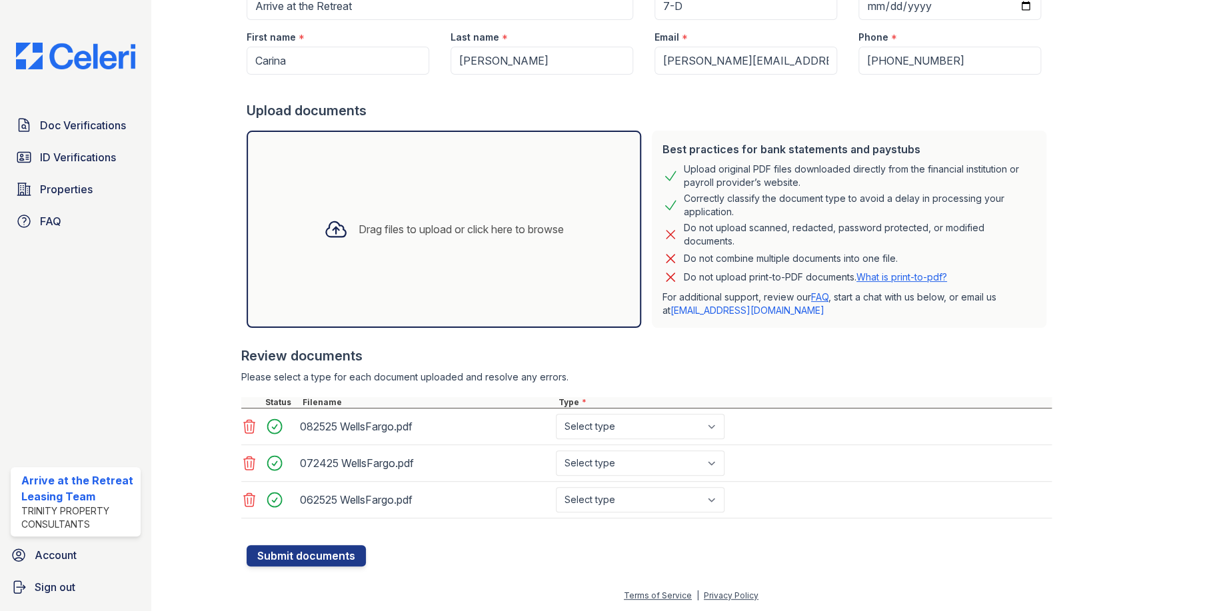
click at [269, 568] on div "Create a new Document Verification Cancel Application information Property * Ar…" at bounding box center [691, 215] width 1037 height 745
click at [271, 555] on button "Submit documents" at bounding box center [306, 555] width 119 height 21
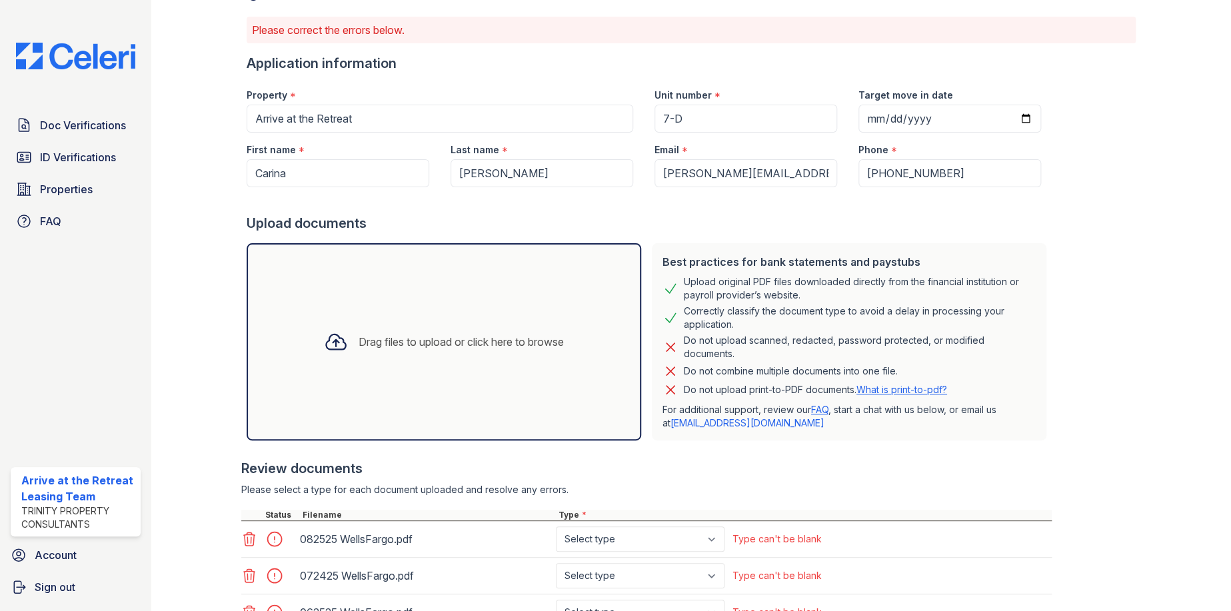
scroll to position [195, 0]
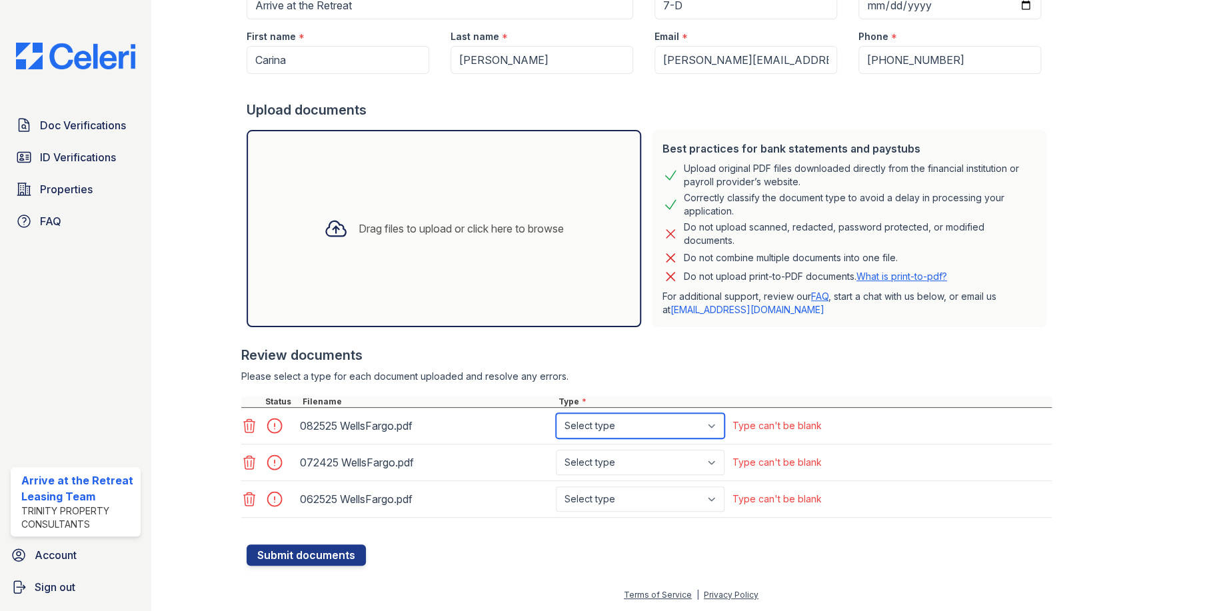
click at [677, 423] on select "Select type Paystub Bank Statement Offer Letter Tax Documents Benefit Award Let…" at bounding box center [640, 425] width 169 height 25
select select "bank_statement"
click at [556, 413] on select "Select type Paystub Bank Statement Offer Letter Tax Documents Benefit Award Let…" at bounding box center [640, 425] width 169 height 25
click at [665, 464] on select "Select type Paystub Bank Statement Offer Letter Tax Documents Benefit Award Let…" at bounding box center [640, 462] width 169 height 25
select select "bank_statement"
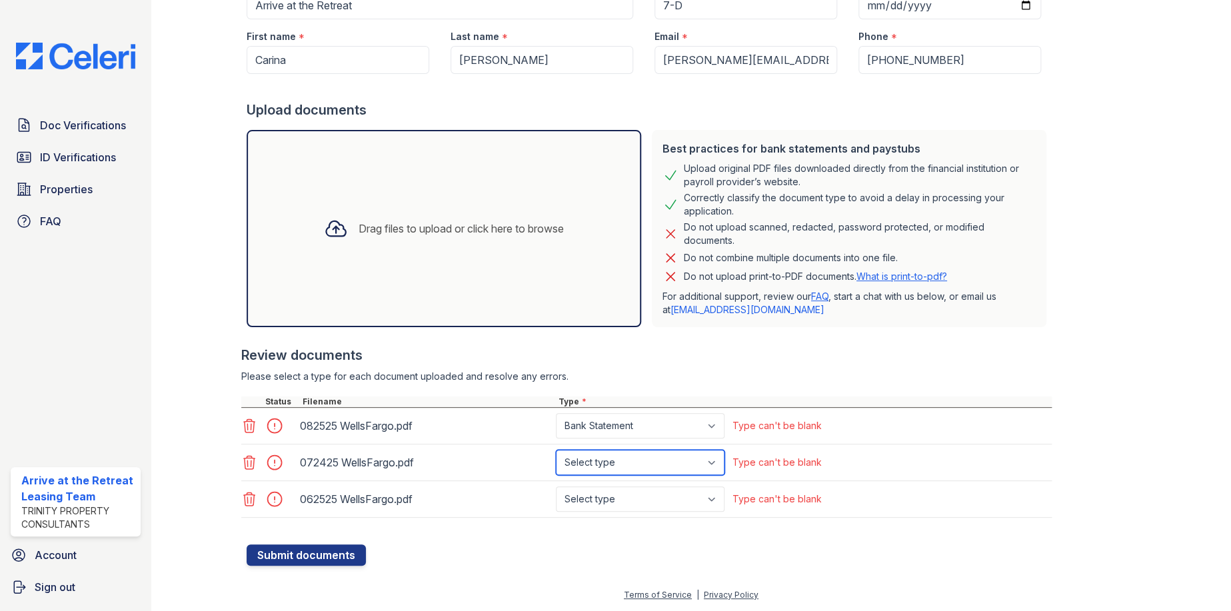
click at [556, 450] on select "Select type Paystub Bank Statement Offer Letter Tax Documents Benefit Award Let…" at bounding box center [640, 462] width 169 height 25
click at [649, 491] on select "Select type Paystub Bank Statement Offer Letter Tax Documents Benefit Award Let…" at bounding box center [640, 499] width 169 height 25
select select "bank_statement"
click at [556, 487] on select "Select type Paystub Bank Statement Offer Letter Tax Documents Benefit Award Let…" at bounding box center [640, 499] width 169 height 25
click at [663, 525] on div at bounding box center [646, 524] width 811 height 13
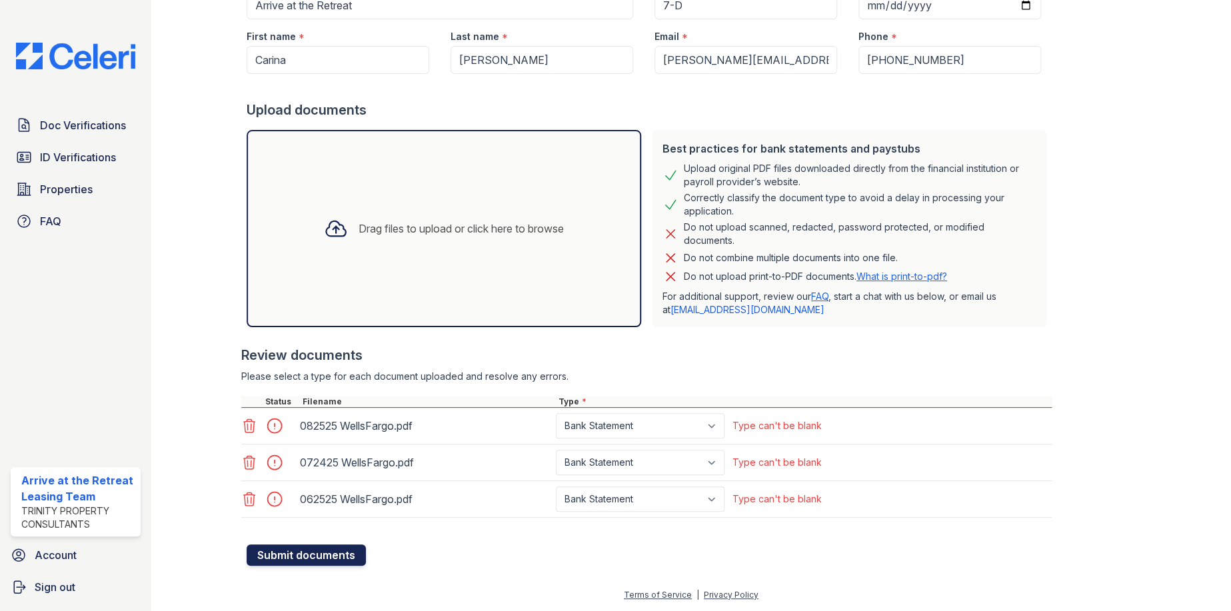
click at [333, 550] on button "Submit documents" at bounding box center [306, 555] width 119 height 21
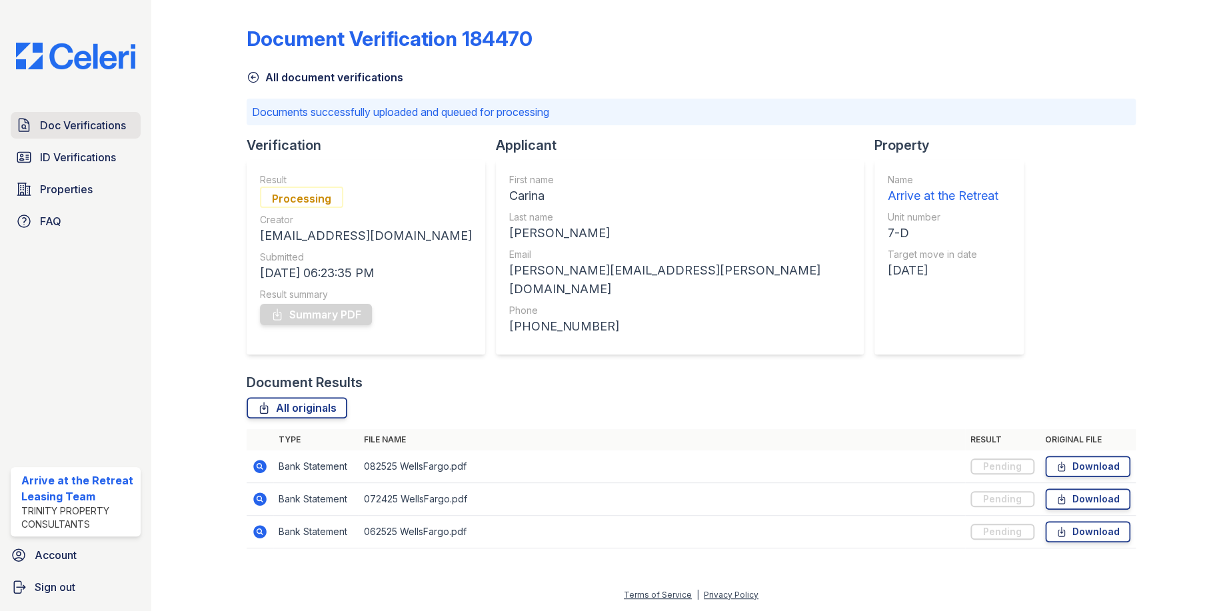
click at [92, 131] on span "Doc Verifications" at bounding box center [83, 125] width 86 height 16
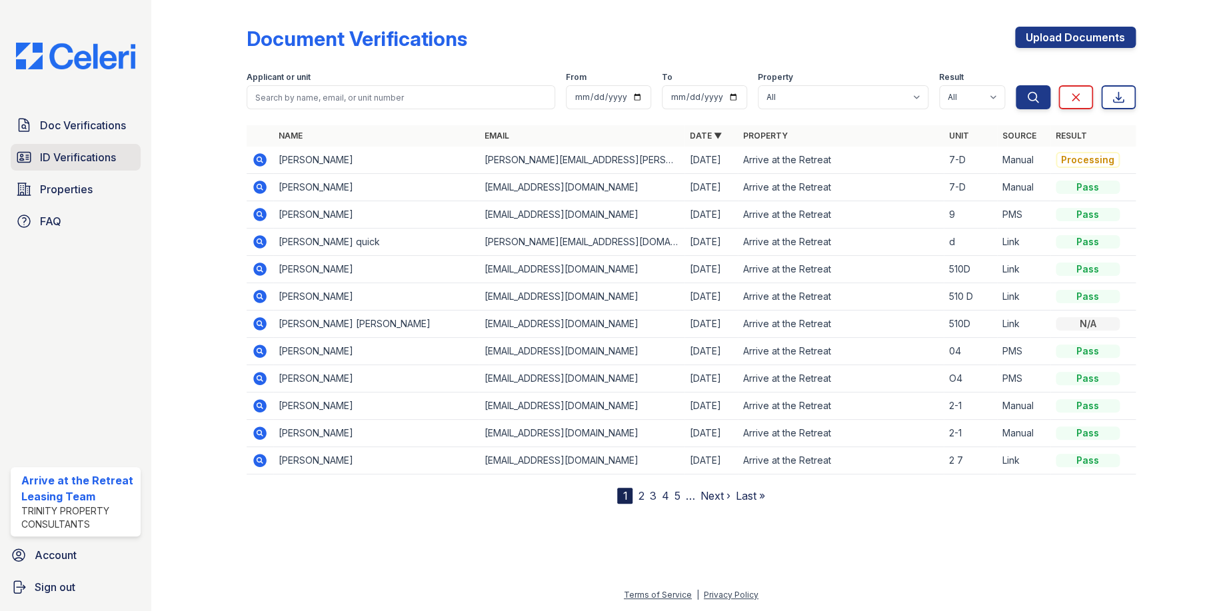
click at [89, 159] on span "ID Verifications" at bounding box center [78, 157] width 76 height 16
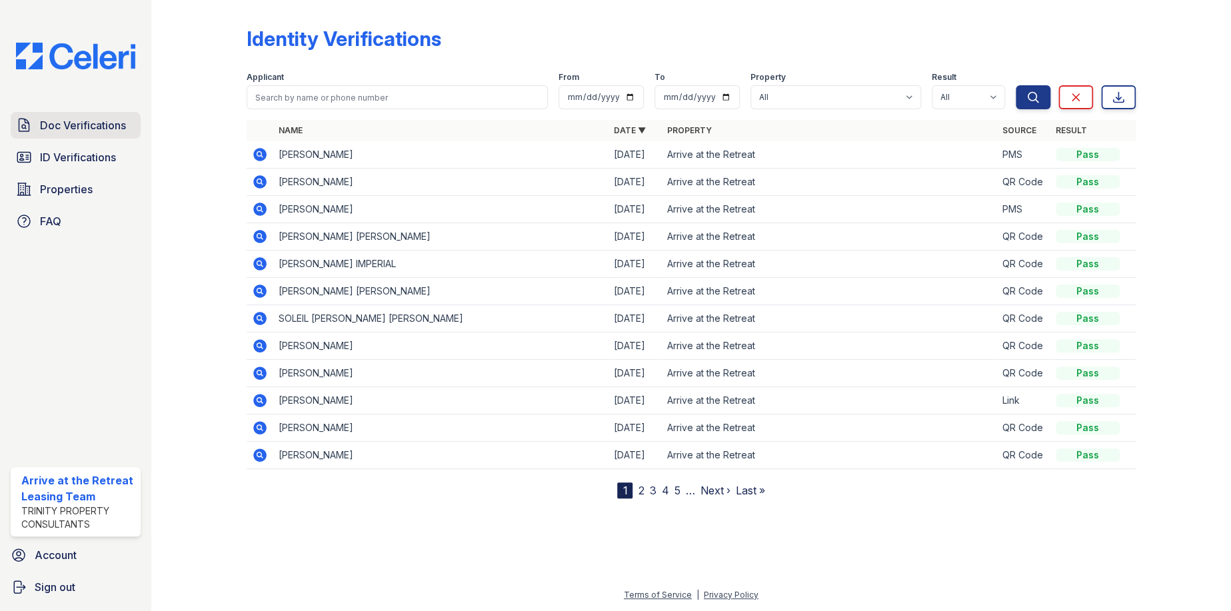
click at [93, 138] on link "Doc Verifications" at bounding box center [76, 125] width 130 height 27
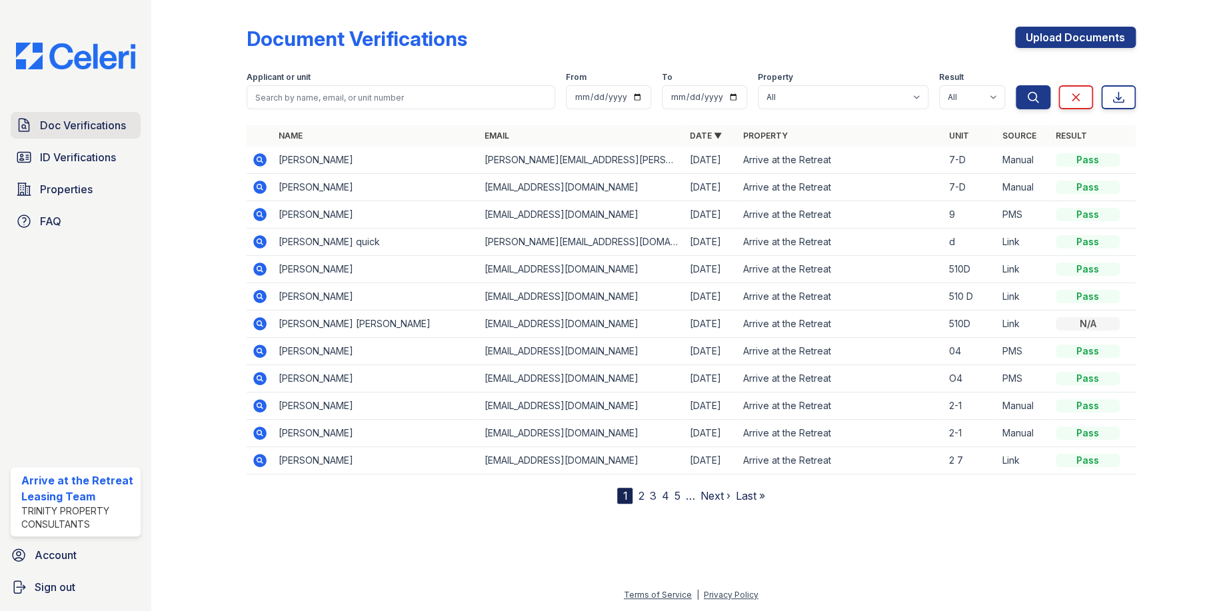
click at [90, 128] on span "Doc Verifications" at bounding box center [83, 125] width 86 height 16
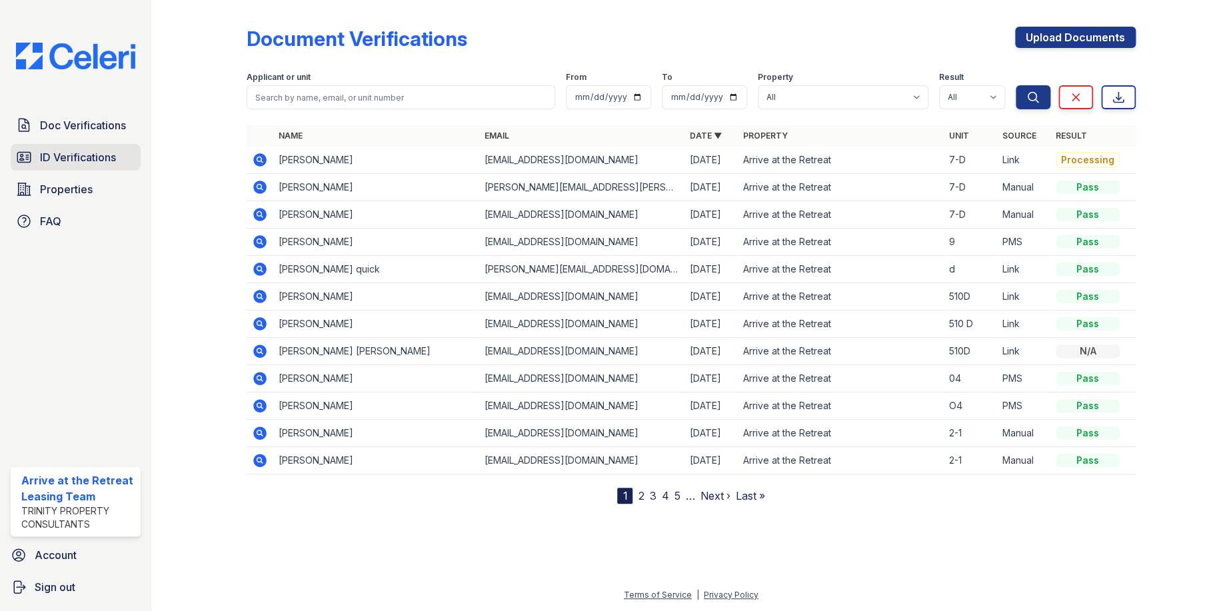
click at [110, 164] on span "ID Verifications" at bounding box center [78, 157] width 76 height 16
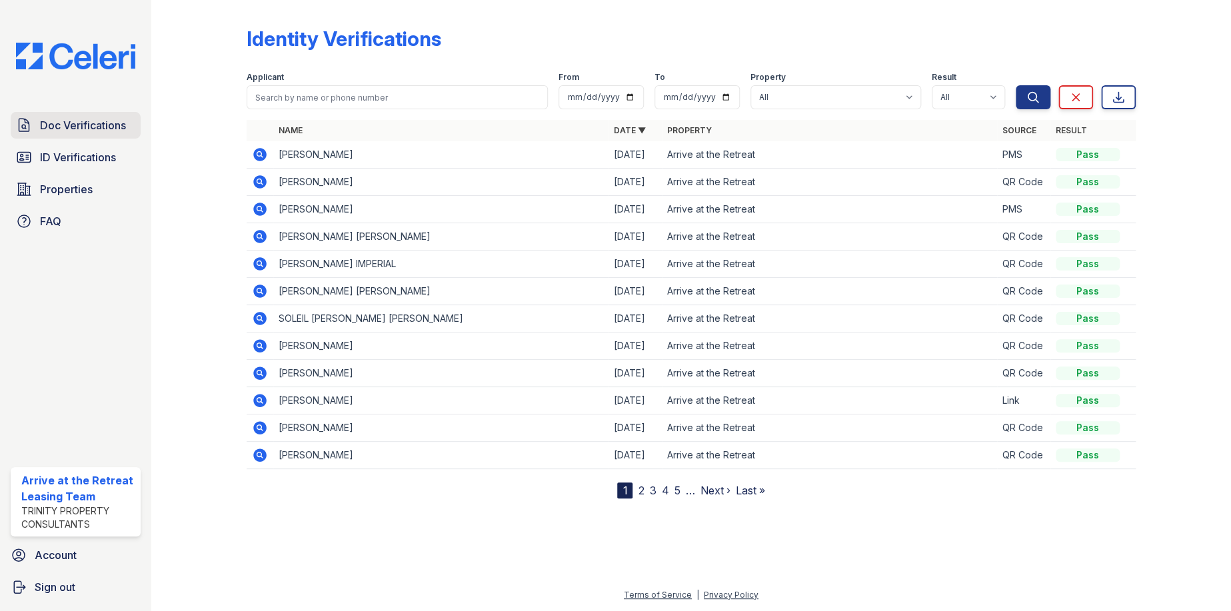
click at [112, 124] on span "Doc Verifications" at bounding box center [83, 125] width 86 height 16
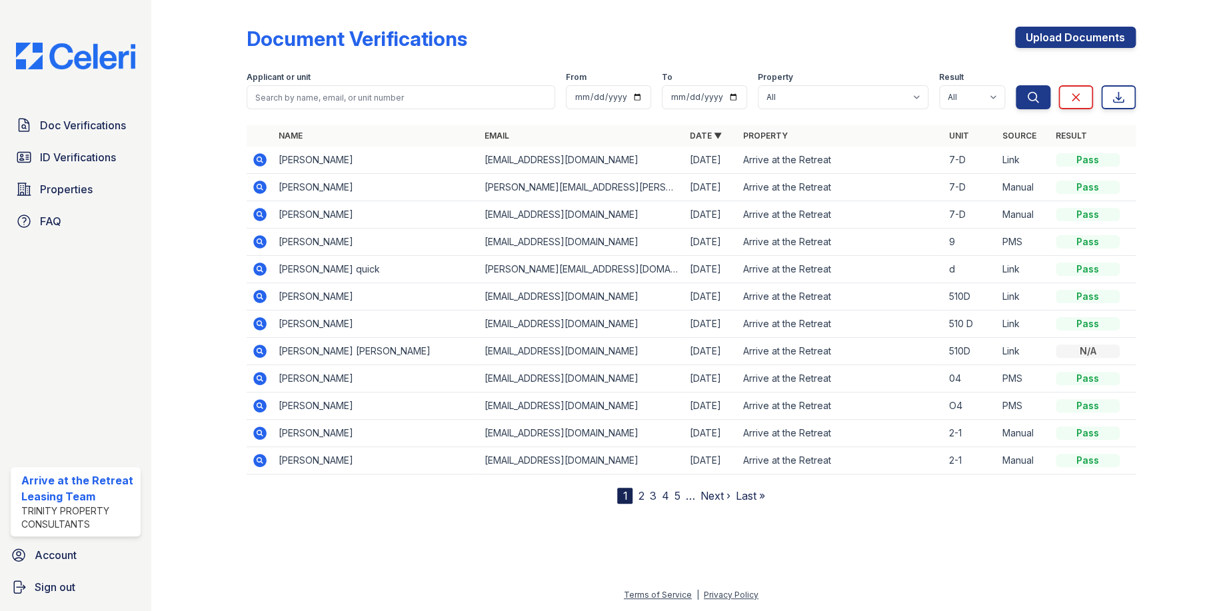
click at [260, 213] on icon at bounding box center [258, 213] width 3 height 3
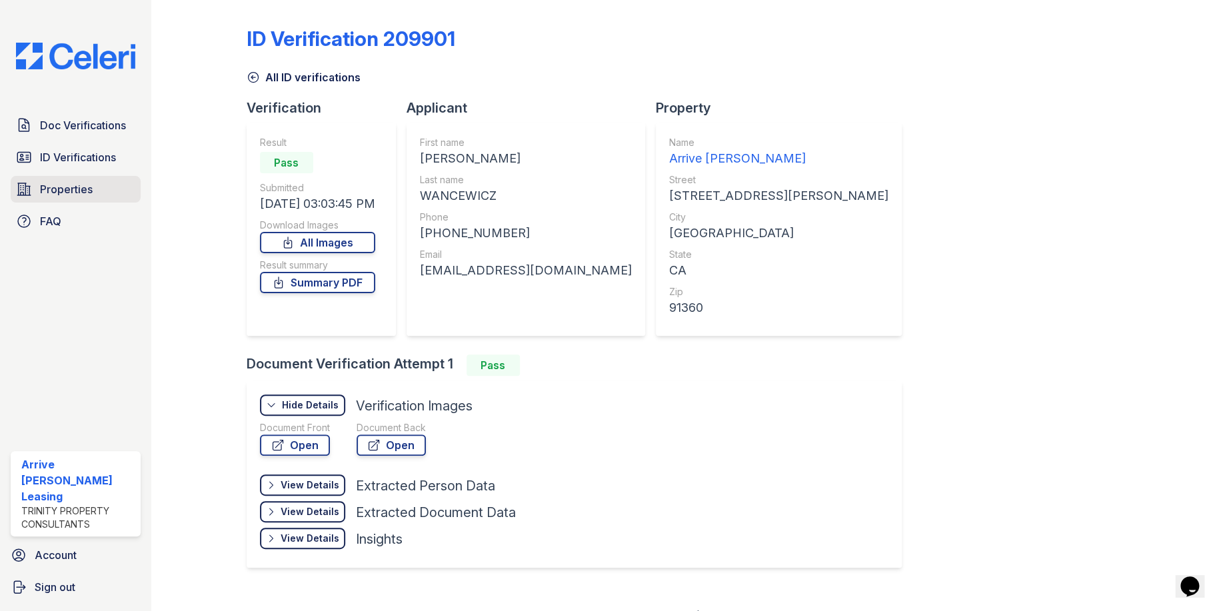
click at [70, 190] on span "Properties" at bounding box center [66, 189] width 53 height 16
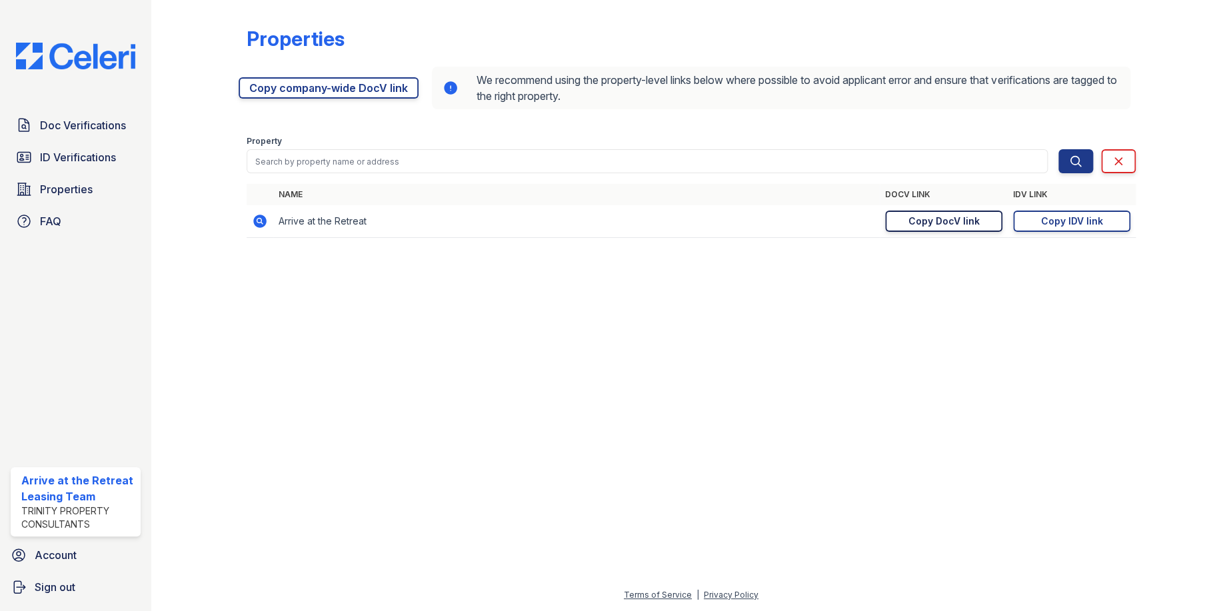
click at [897, 216] on link "Copy DocV link Copy link" at bounding box center [943, 221] width 117 height 21
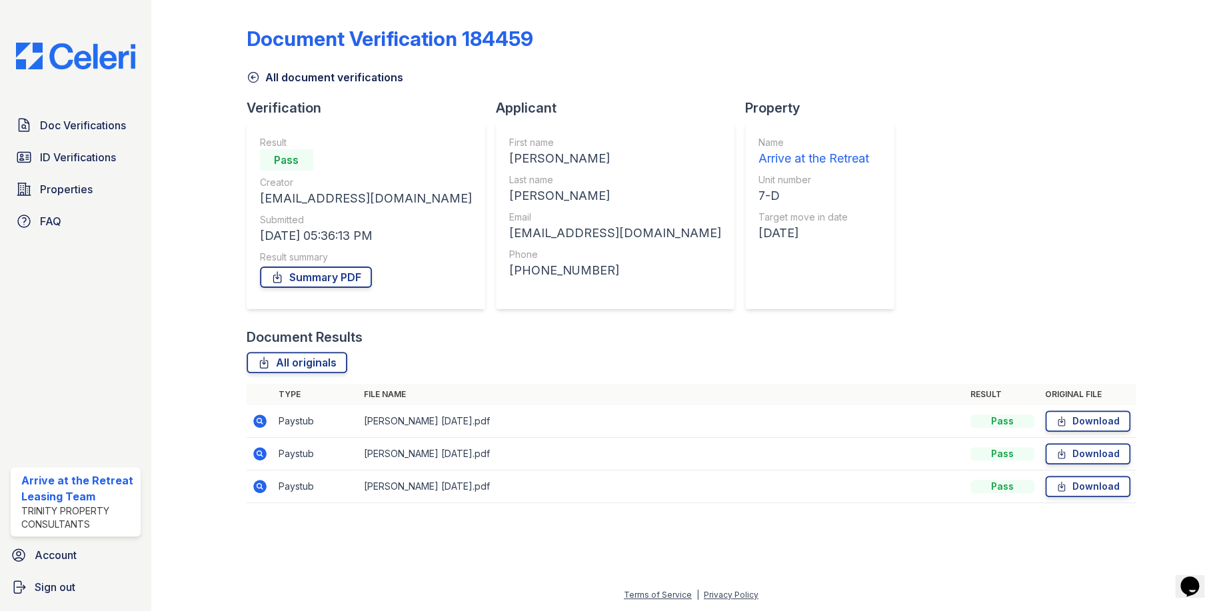
click at [260, 424] on icon at bounding box center [259, 421] width 13 height 13
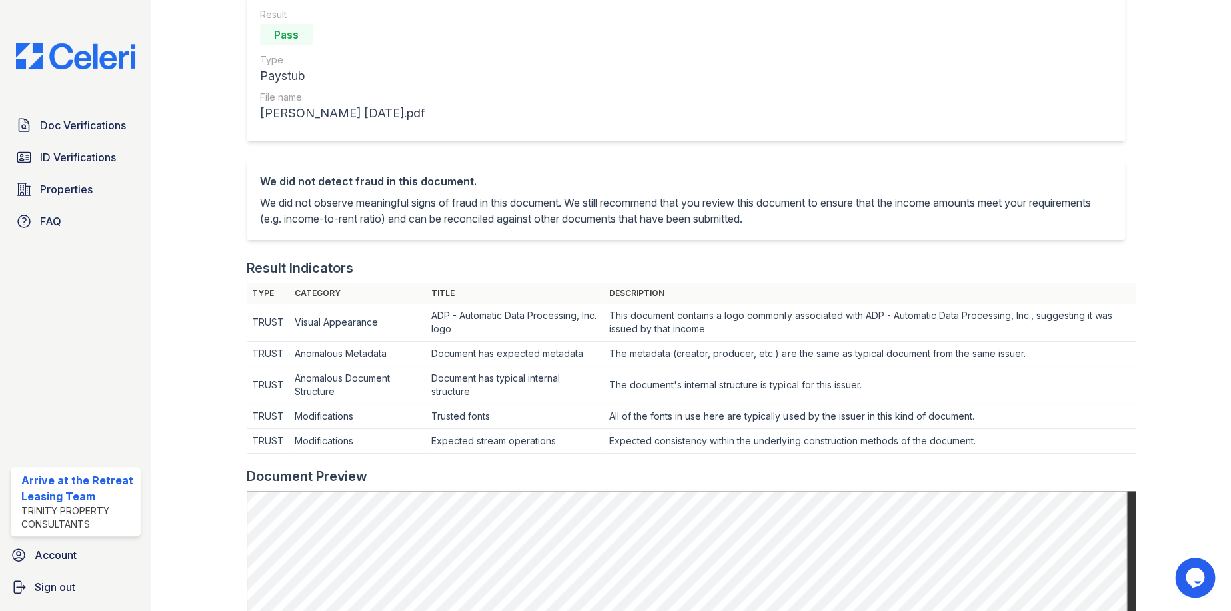
scroll to position [24, 0]
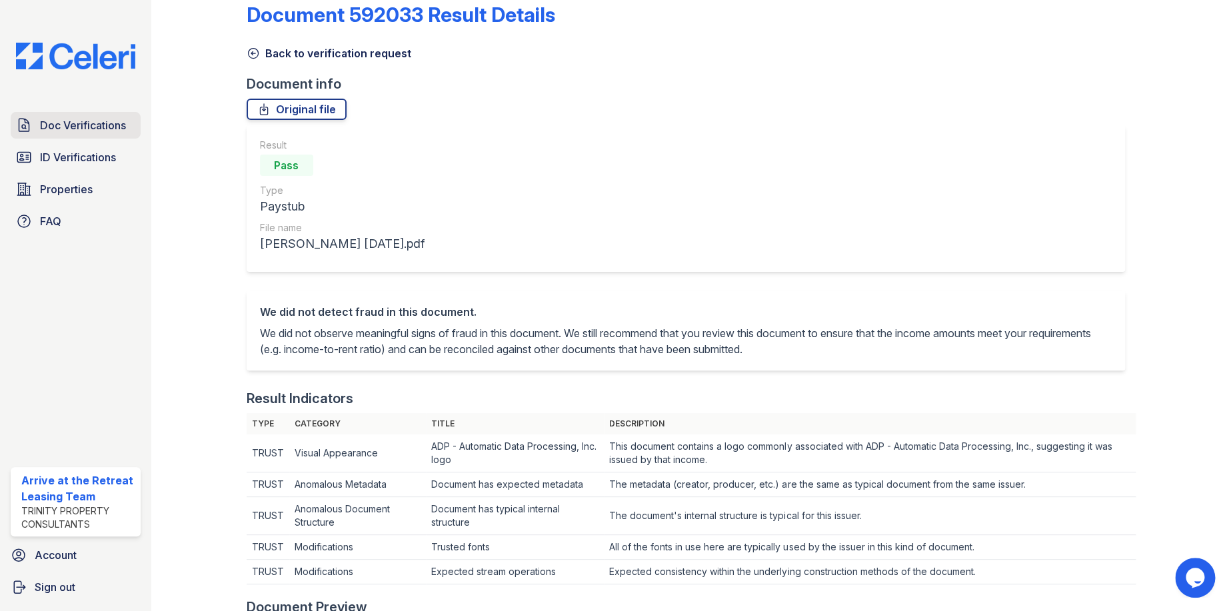
click at [52, 133] on link "Doc Verifications" at bounding box center [76, 125] width 130 height 27
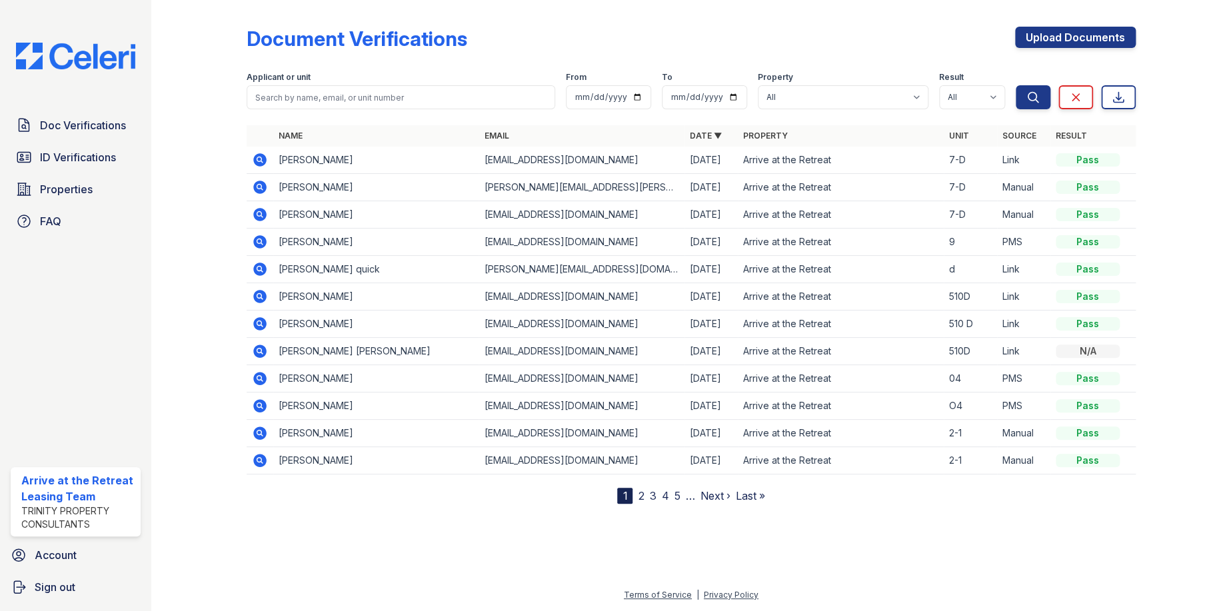
click at [263, 187] on icon at bounding box center [259, 187] width 13 height 13
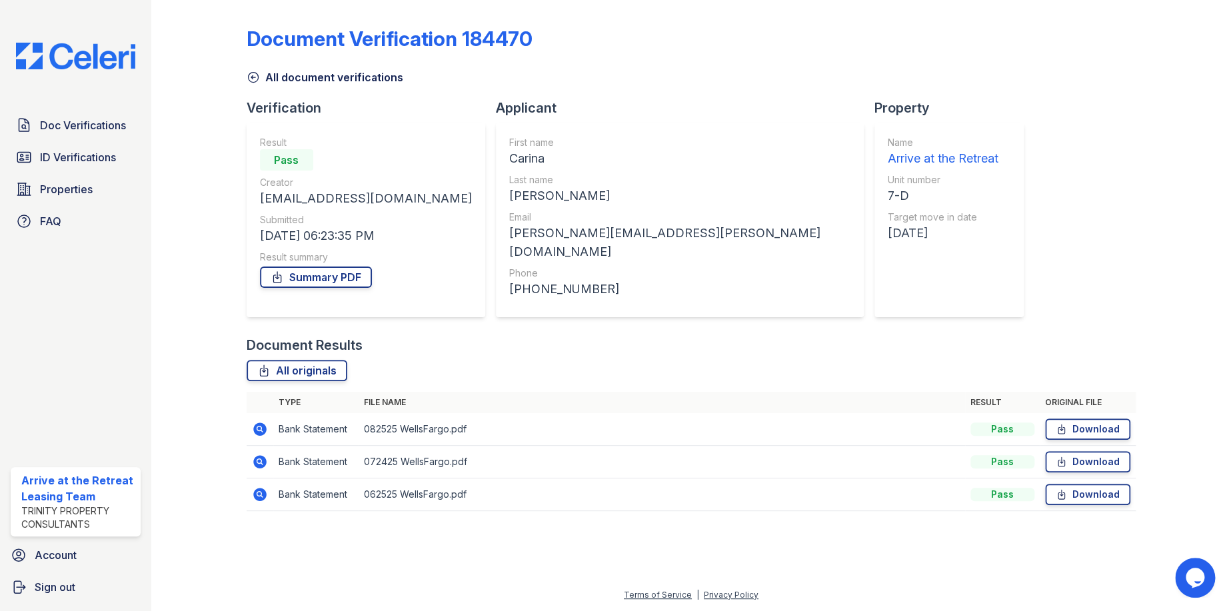
click at [261, 459] on icon at bounding box center [259, 461] width 13 height 13
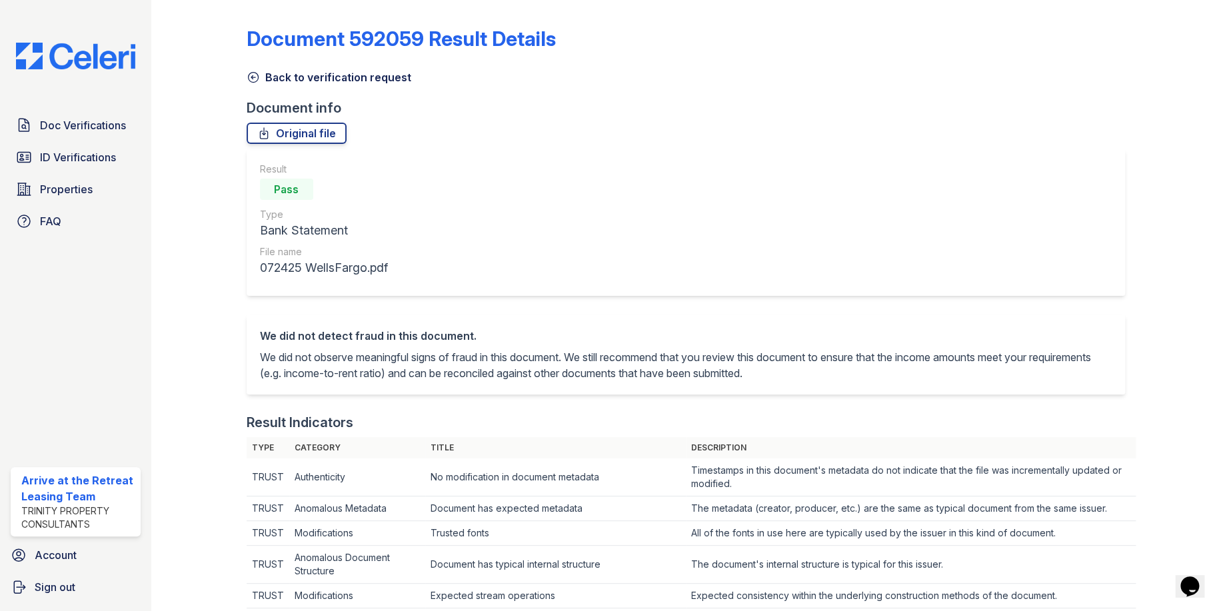
click at [253, 79] on icon at bounding box center [253, 77] width 13 height 13
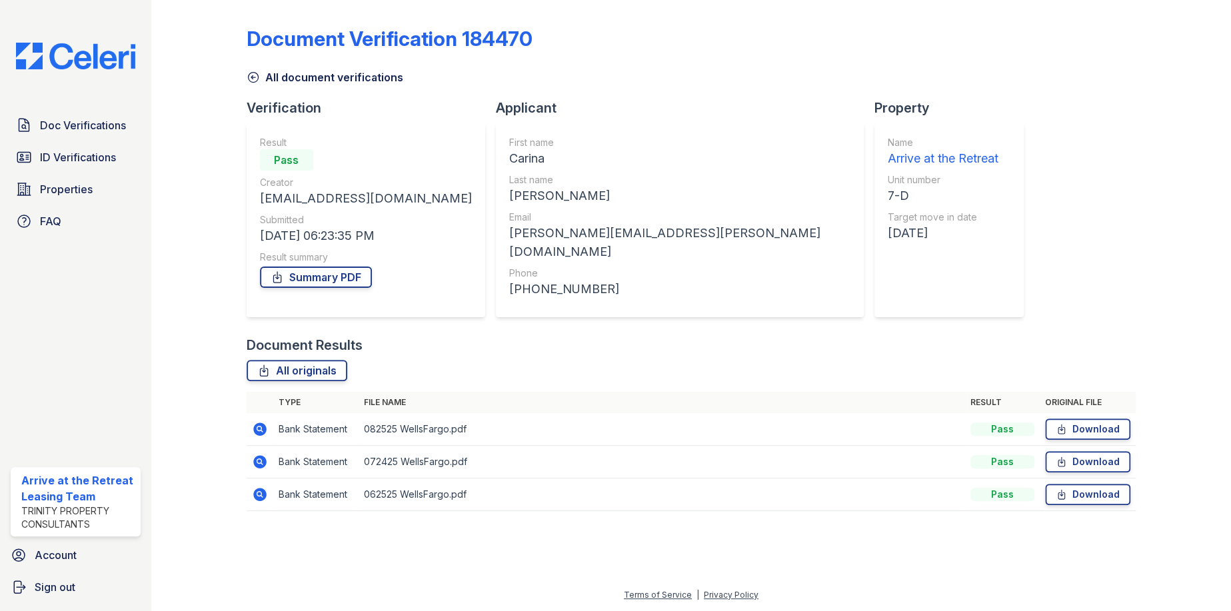
click at [261, 423] on icon at bounding box center [259, 429] width 13 height 13
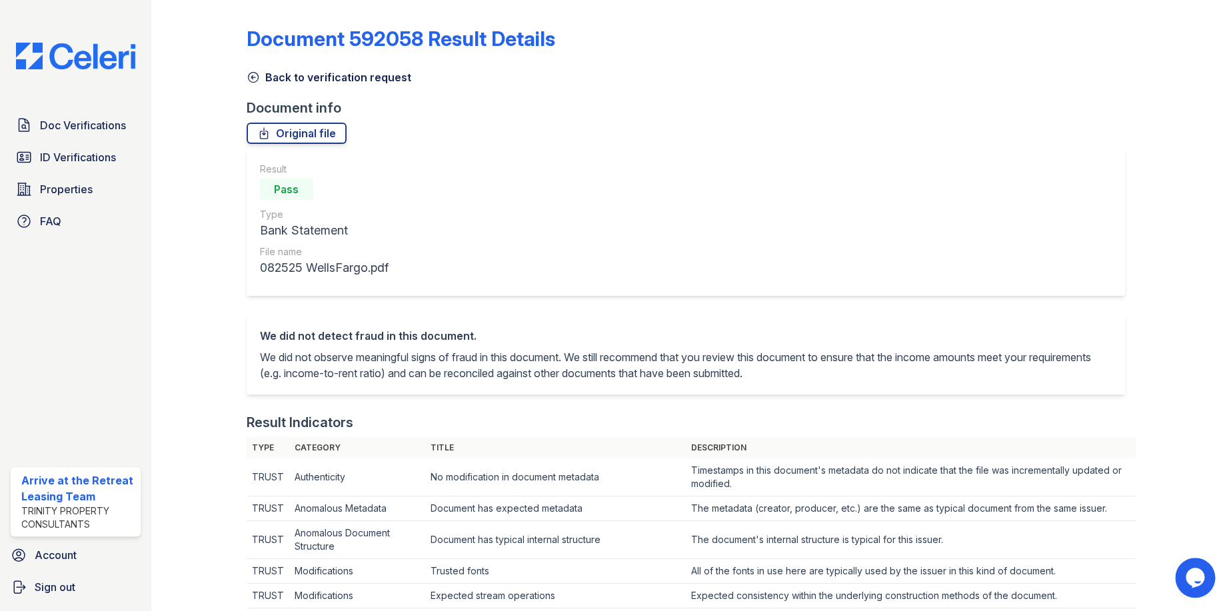
click at [248, 81] on icon at bounding box center [253, 77] width 13 height 13
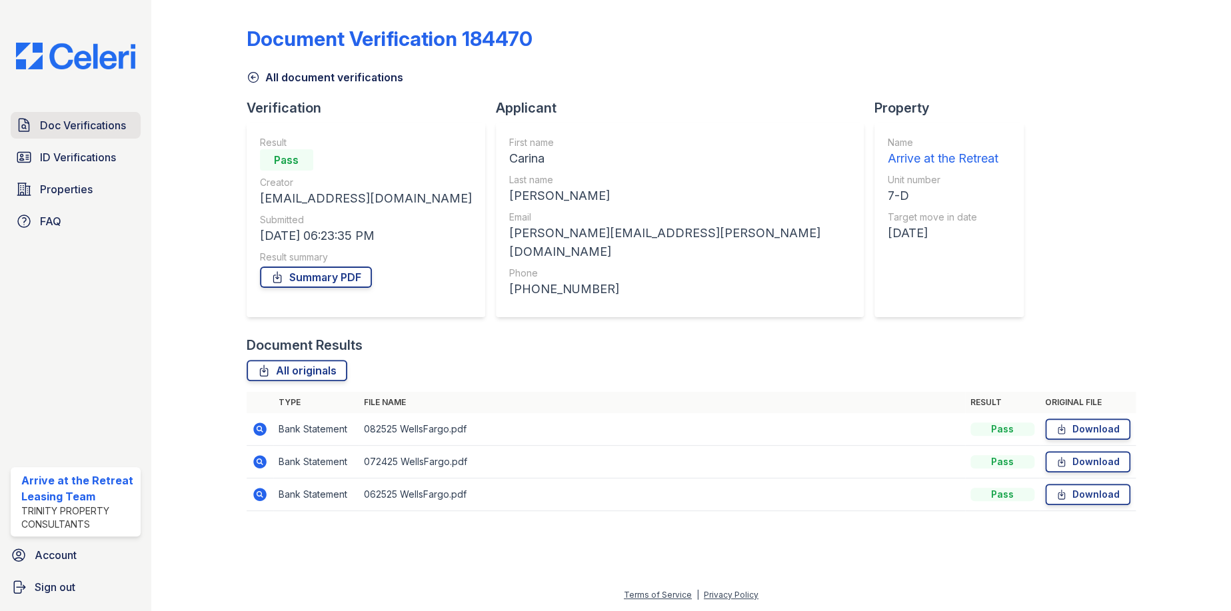
click at [40, 119] on span "Doc Verifications" at bounding box center [83, 125] width 86 height 16
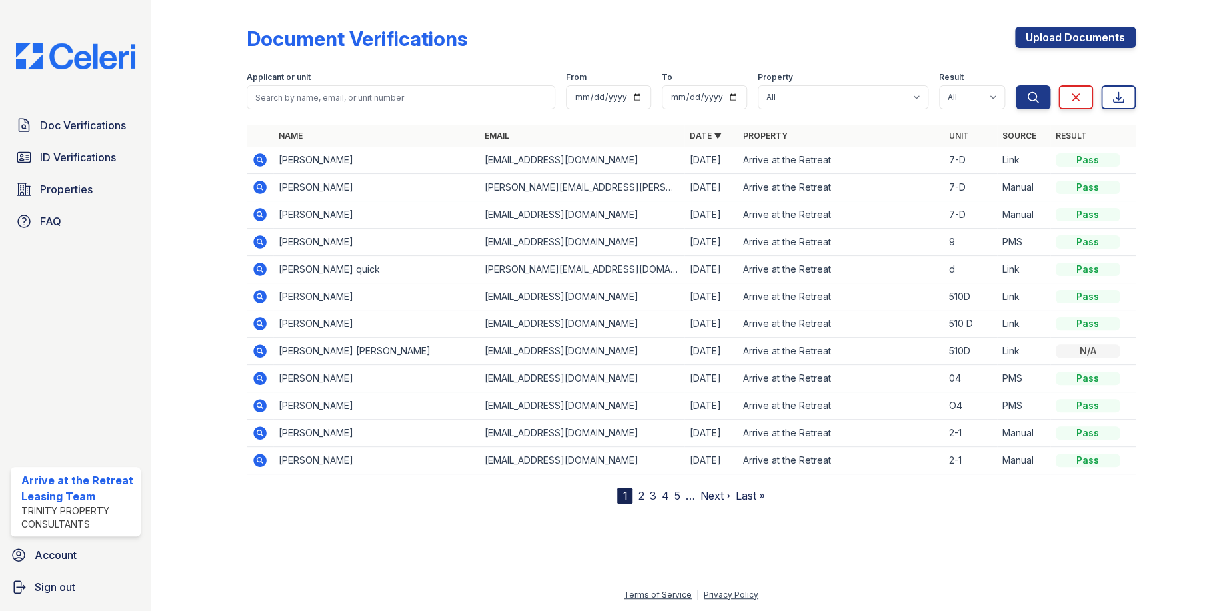
click at [255, 158] on icon at bounding box center [259, 159] width 13 height 13
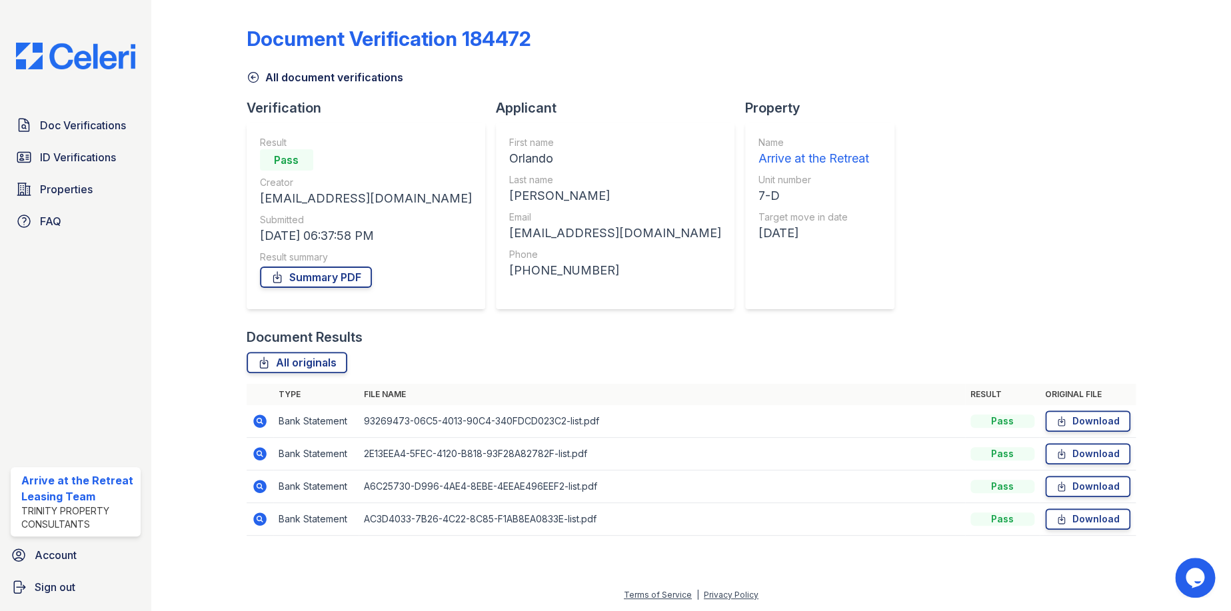
click at [261, 519] on icon at bounding box center [260, 519] width 16 height 16
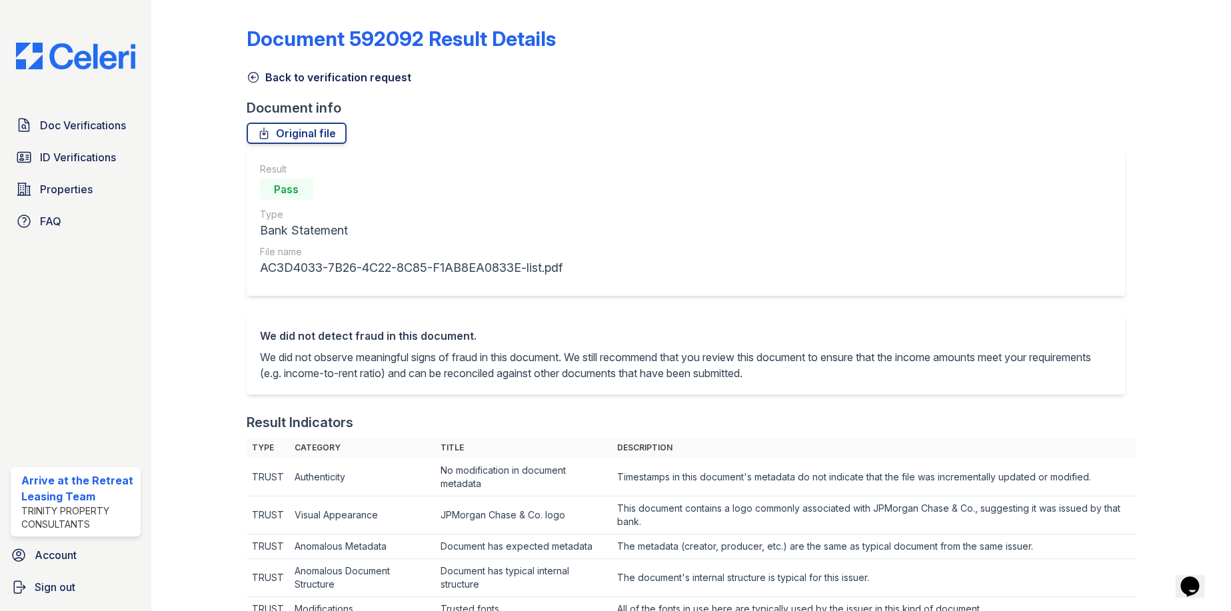
click at [249, 78] on icon at bounding box center [253, 77] width 13 height 13
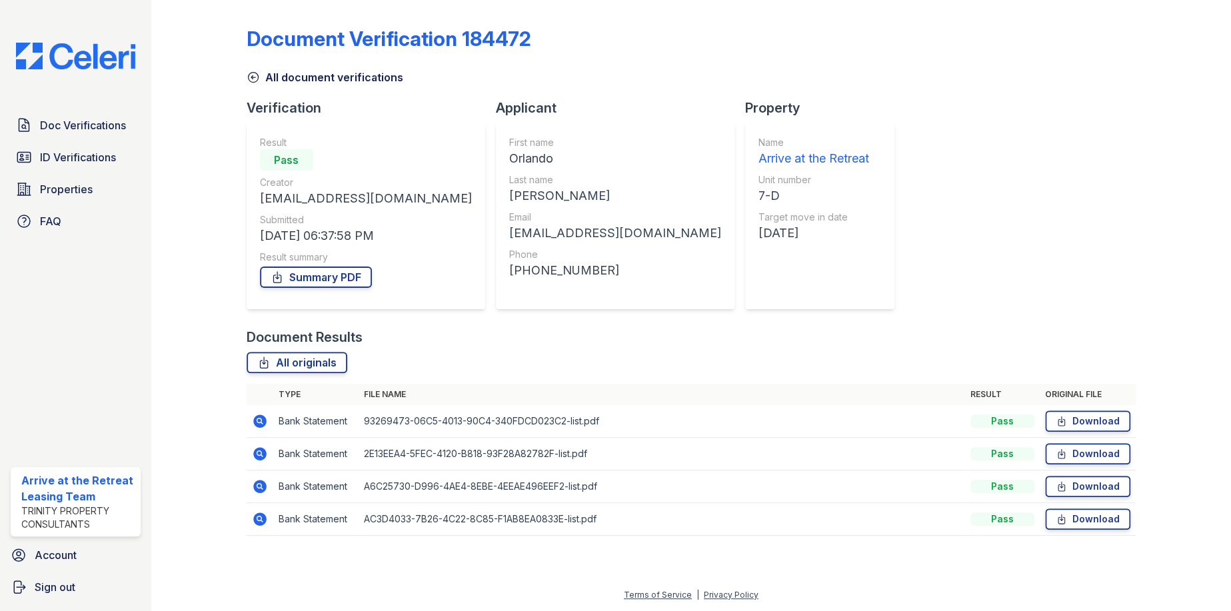
click at [258, 455] on icon at bounding box center [258, 452] width 3 height 3
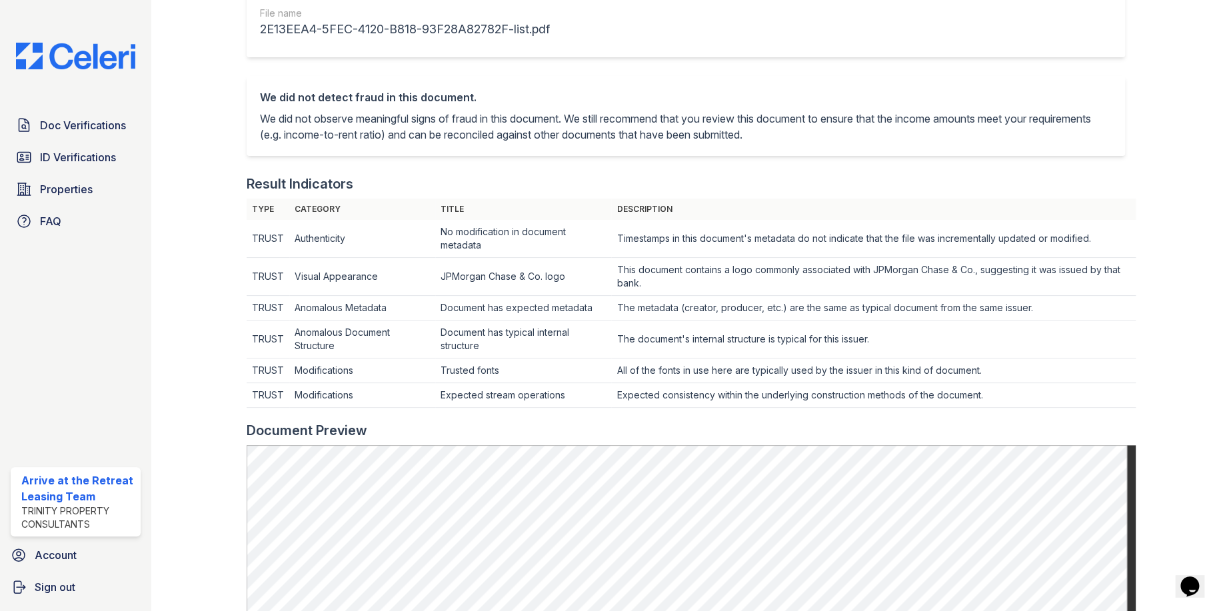
scroll to position [467, 0]
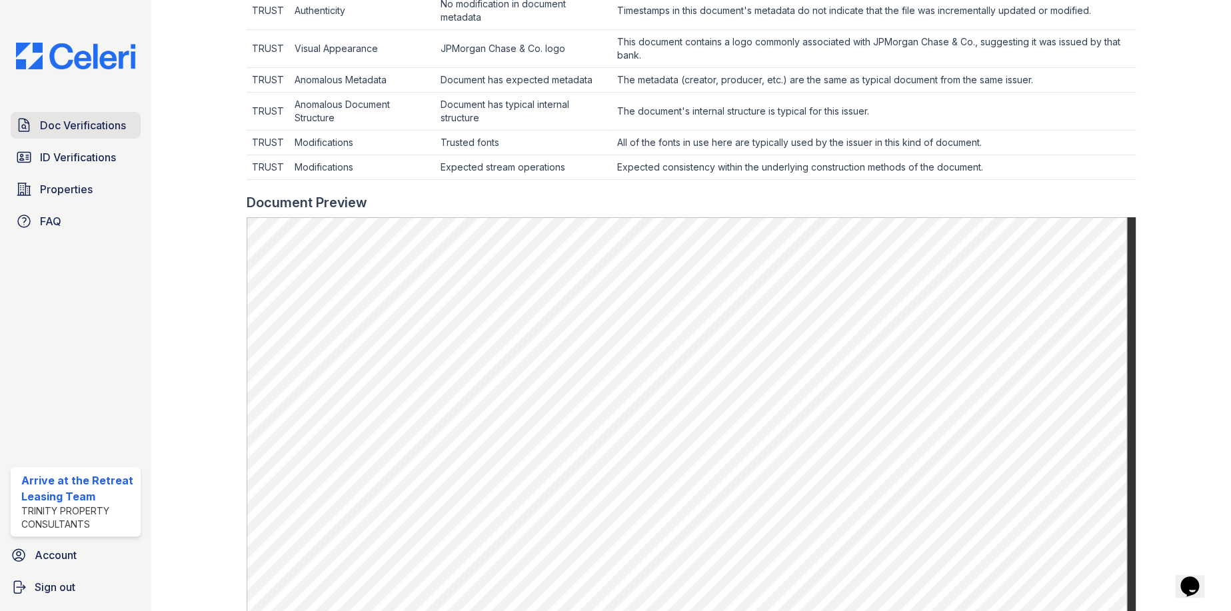
click at [107, 133] on link "Doc Verifications" at bounding box center [76, 125] width 130 height 27
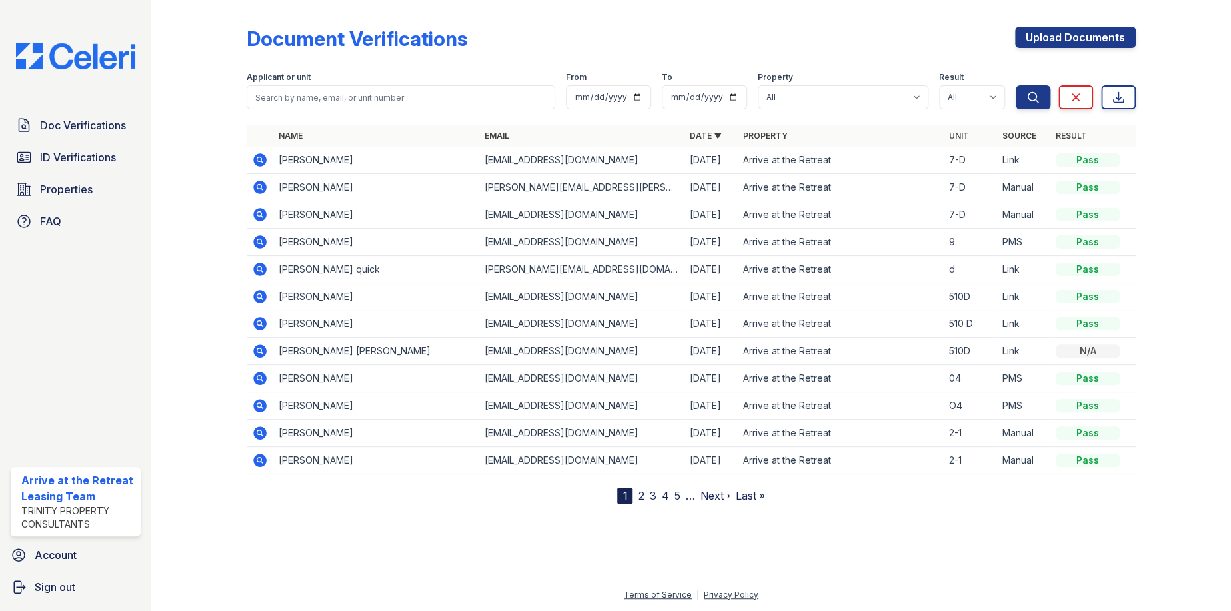
click at [261, 215] on icon at bounding box center [260, 215] width 16 height 16
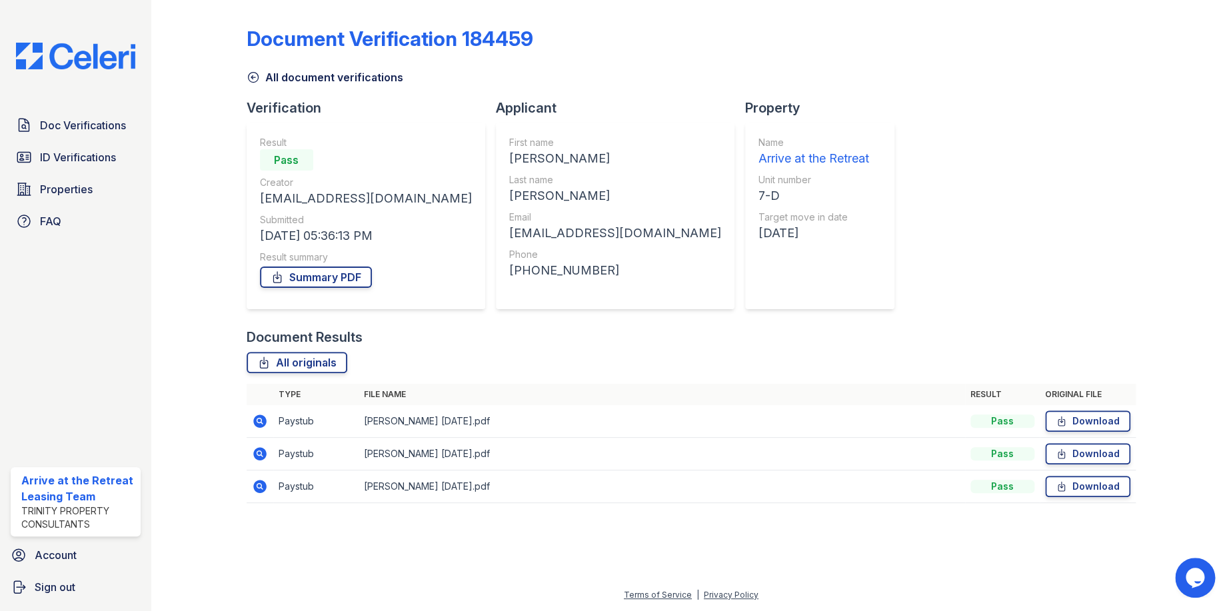
click at [258, 421] on icon at bounding box center [258, 420] width 3 height 3
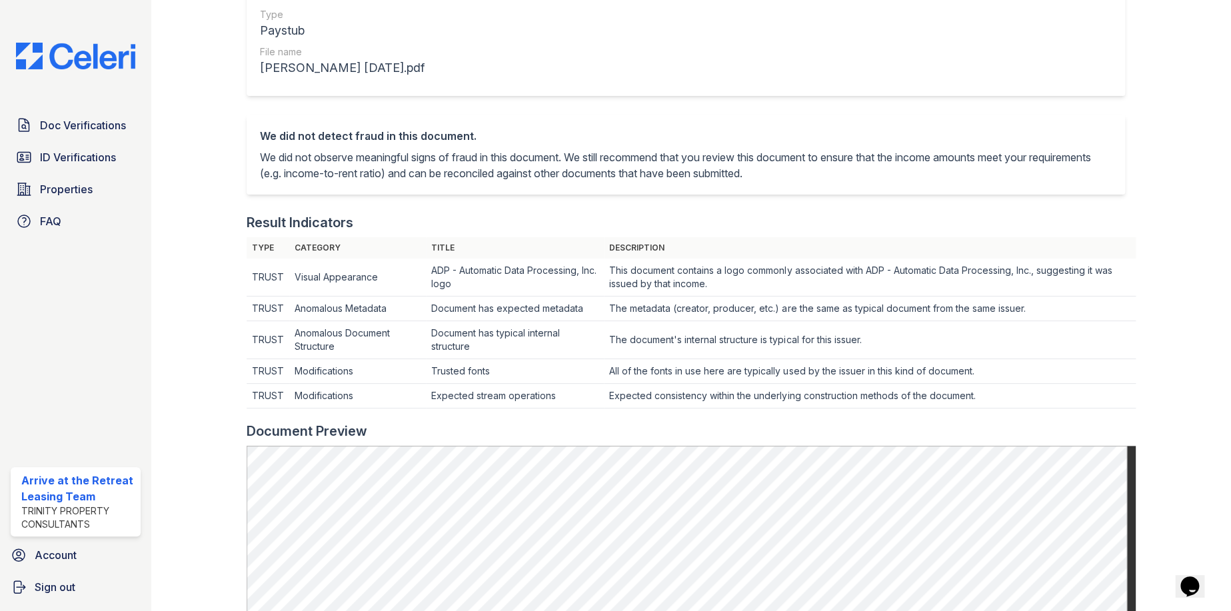
scroll to position [467, 0]
